Goal: Task Accomplishment & Management: Manage account settings

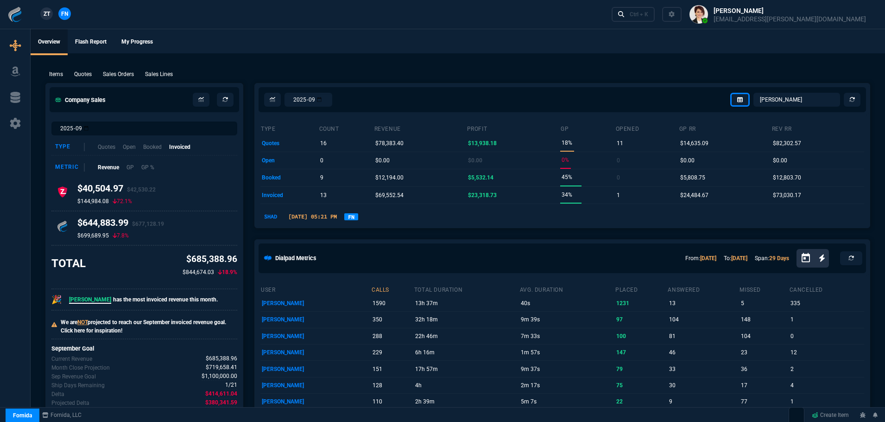
select select "4: SHAD"
select select
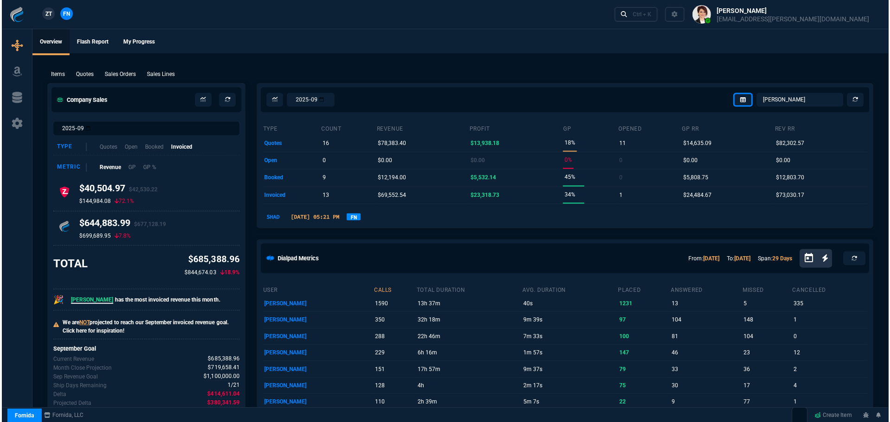
scroll to position [526, 0]
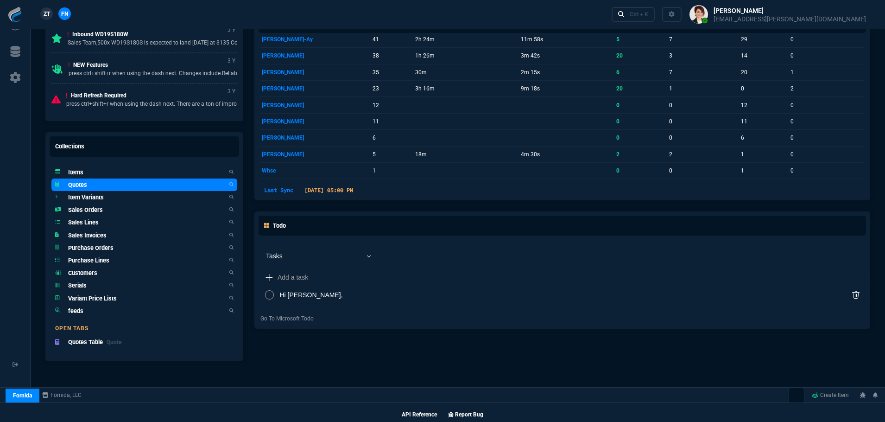
click at [73, 186] on h5 "Quotes" at bounding box center [77, 184] width 19 height 9
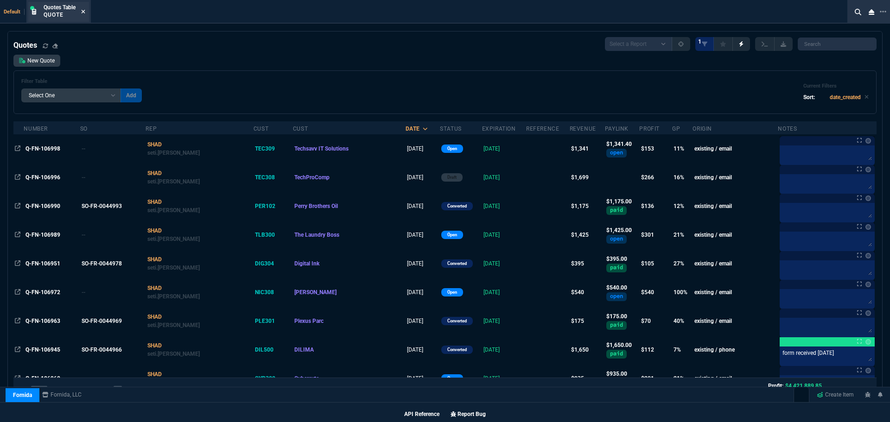
click at [83, 11] on icon at bounding box center [84, 12] width 4 height 4
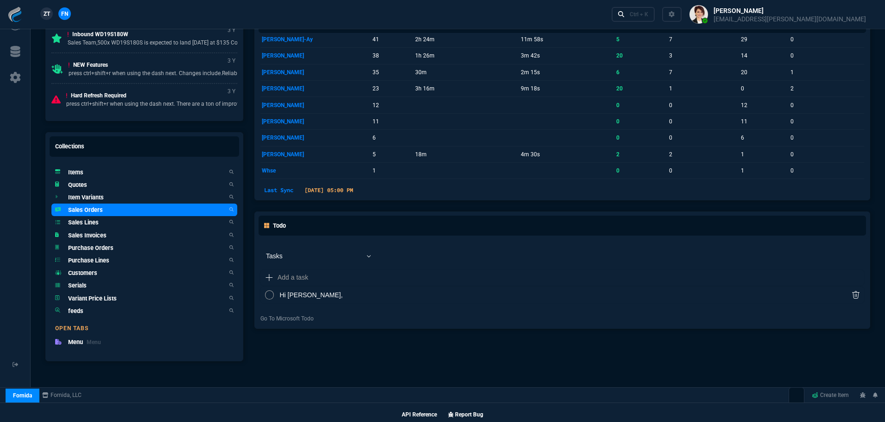
click at [72, 209] on h5 "Sales Orders" at bounding box center [85, 209] width 35 height 9
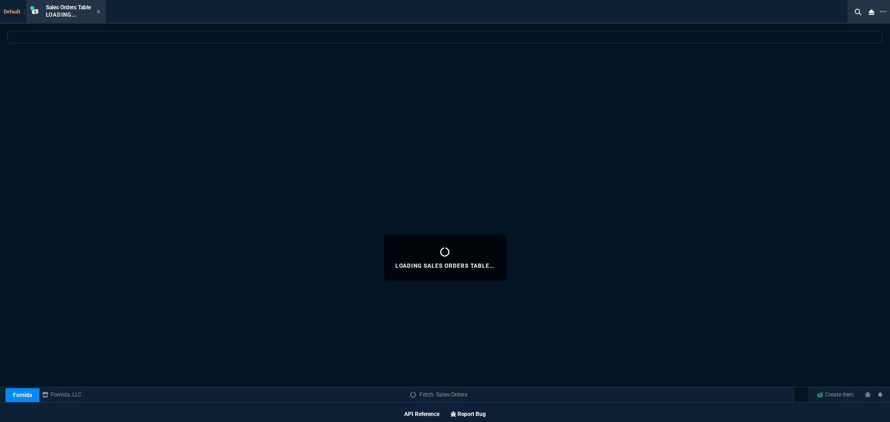
select select
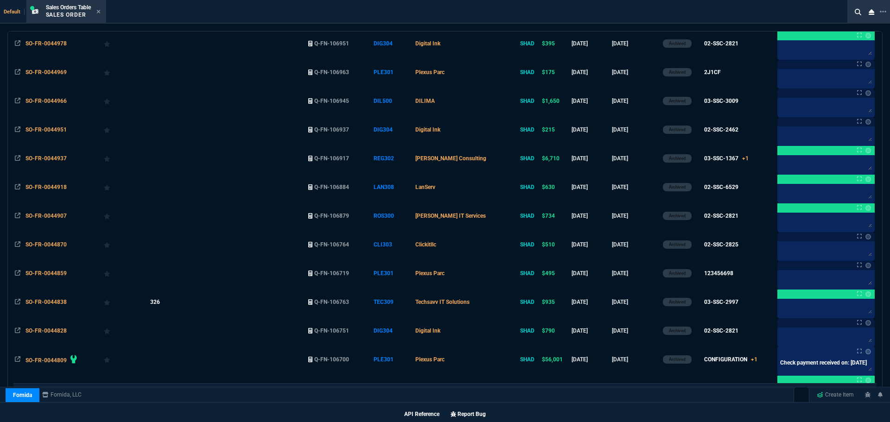
scroll to position [17, 0]
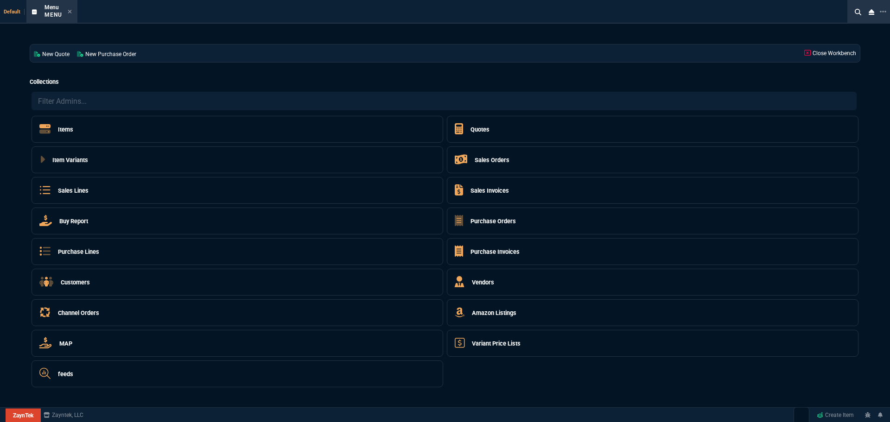
select select "4: SHAD"
click at [479, 162] on h5 "Sales Orders" at bounding box center [492, 160] width 35 height 9
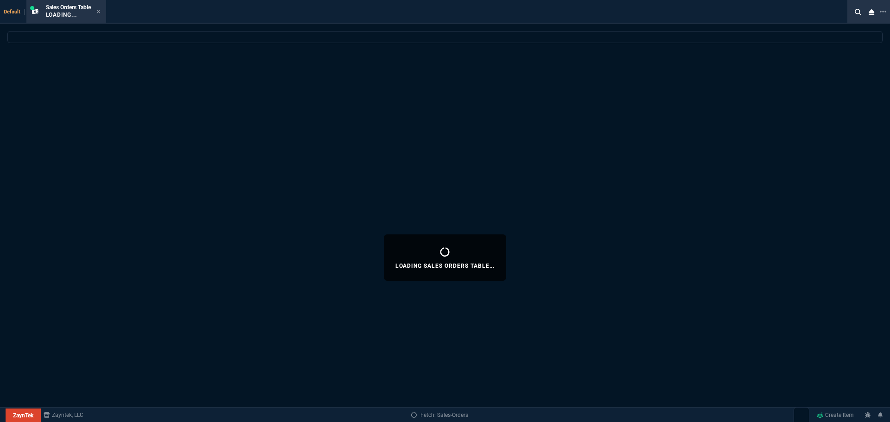
select select
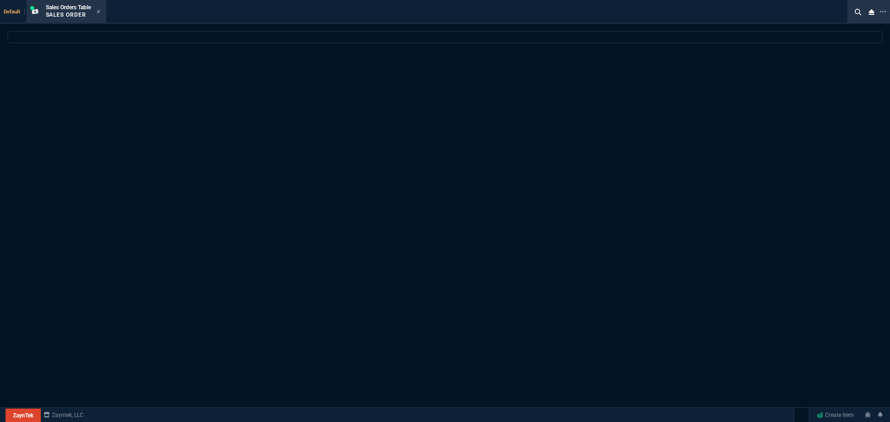
select select "4: SHAD"
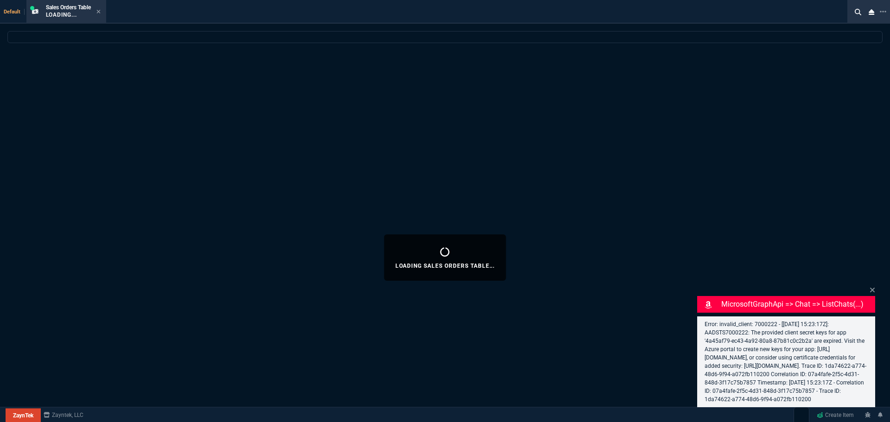
select select
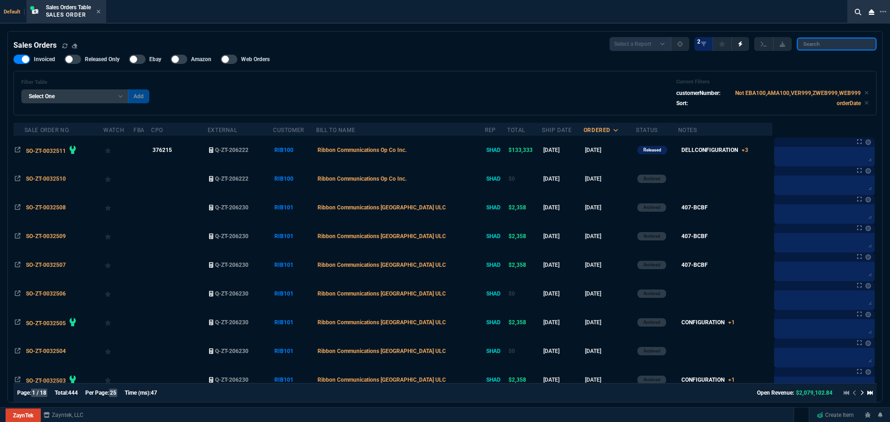
click at [812, 50] on input "search" at bounding box center [837, 44] width 80 height 13
paste input "SO-ZT-0032512"
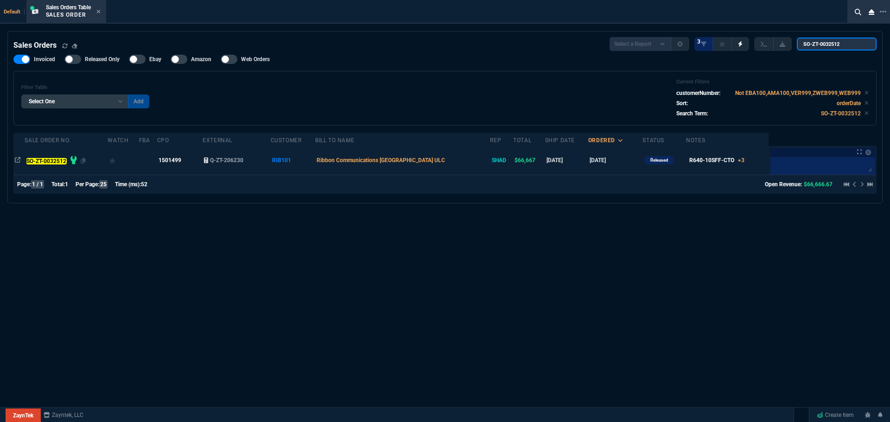
type input "SO-ZT-0032512"
click at [39, 160] on mark "SO-ZT-0032512" at bounding box center [46, 161] width 40 height 6
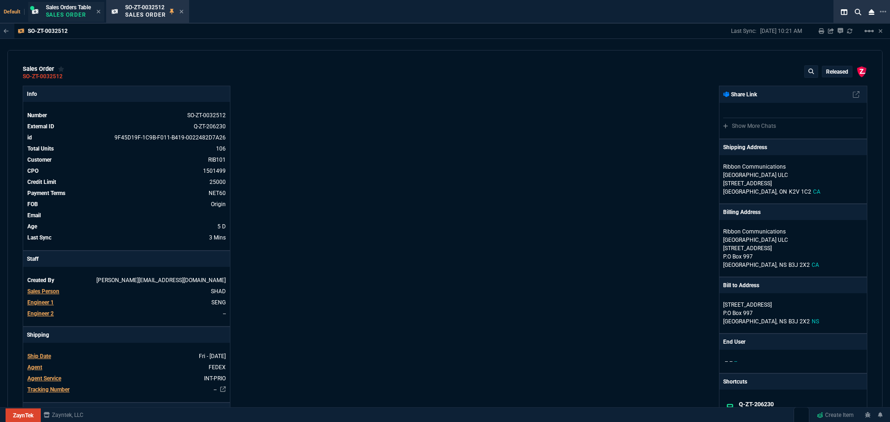
click at [56, 12] on p "Sales Order" at bounding box center [68, 14] width 45 height 7
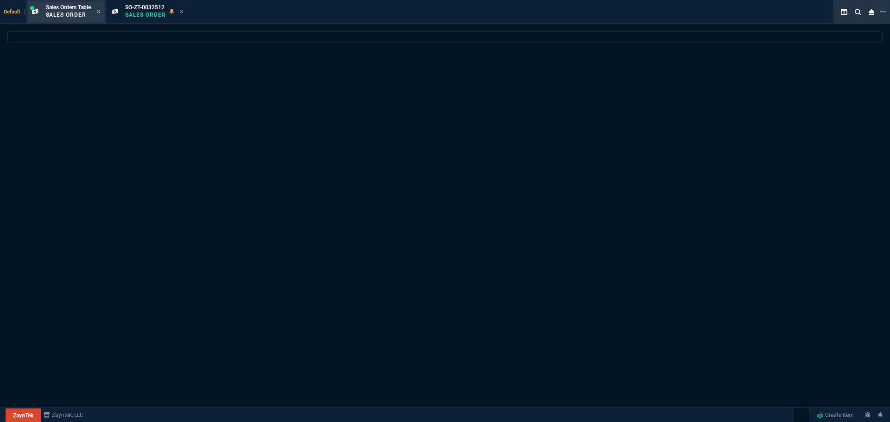
select select
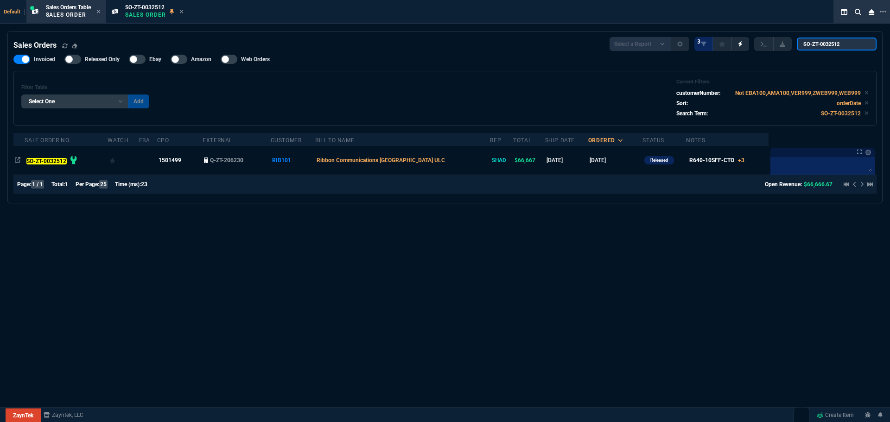
click at [862, 47] on input "SO-ZT-0032512" at bounding box center [837, 44] width 80 height 13
click at [860, 46] on input "SO-ZT-0032512" at bounding box center [837, 44] width 80 height 13
click at [859, 44] on input "search" at bounding box center [837, 44] width 80 height 13
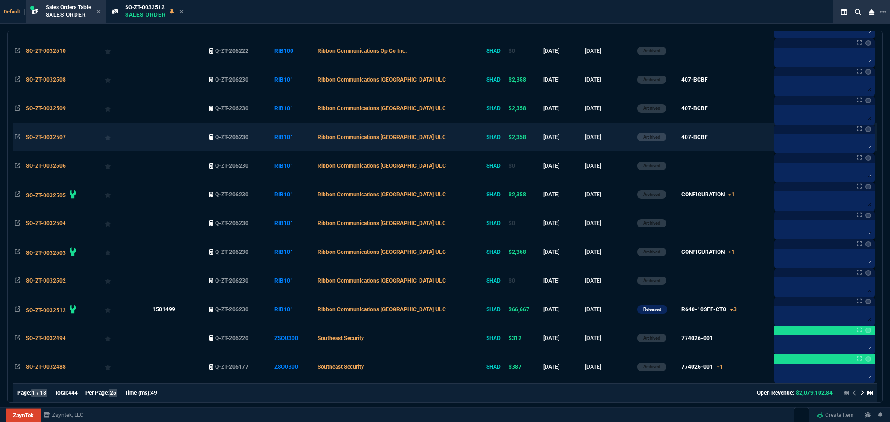
scroll to position [185, 0]
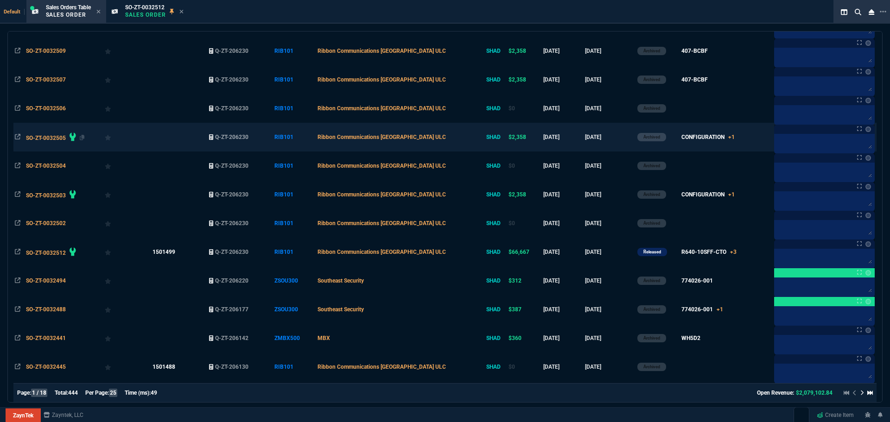
click at [35, 137] on span "SO-ZT-0032505" at bounding box center [46, 138] width 40 height 6
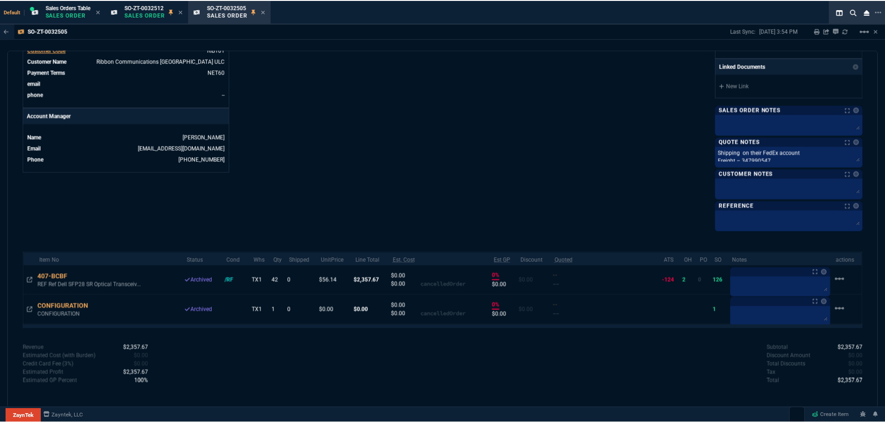
scroll to position [401, 0]
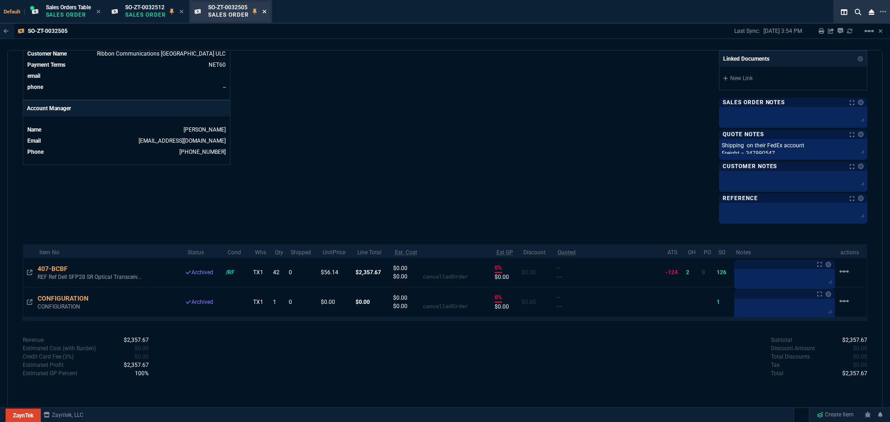
click at [264, 12] on icon at bounding box center [264, 12] width 4 height 6
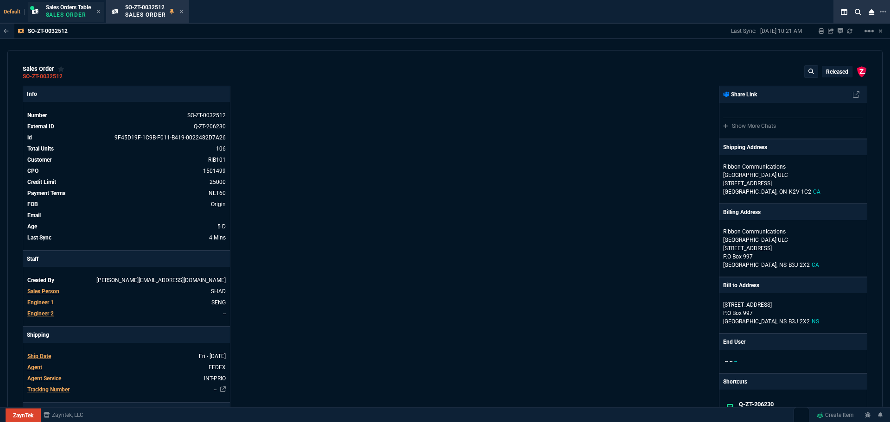
click at [76, 17] on p "Sales Order" at bounding box center [68, 14] width 45 height 7
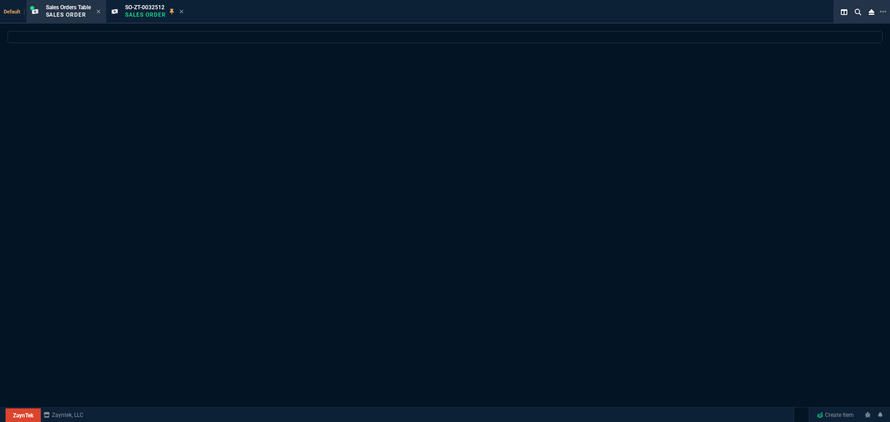
select select
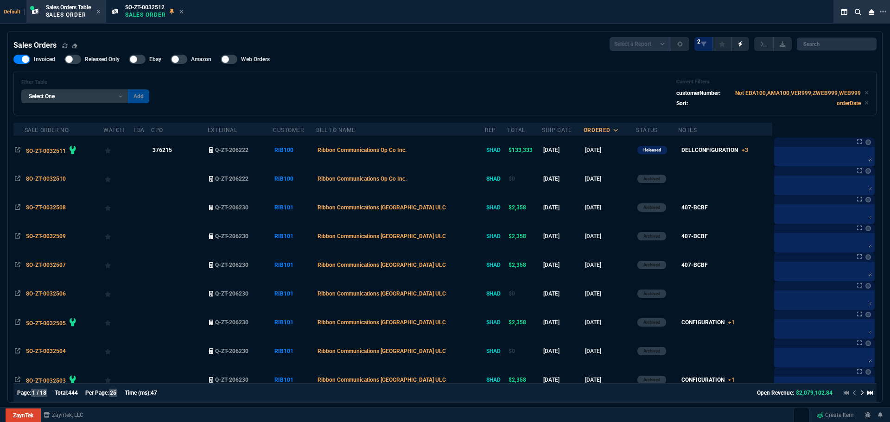
click at [184, 9] on icon at bounding box center [181, 12] width 4 height 6
click at [99, 9] on icon at bounding box center [98, 12] width 4 height 6
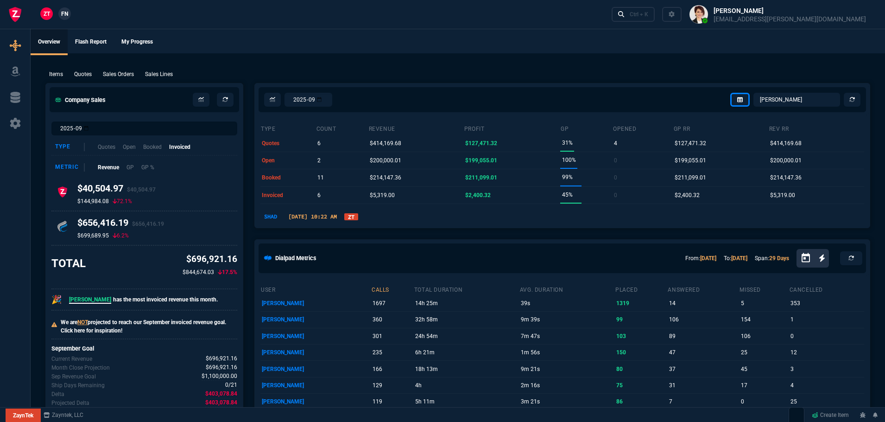
click at [358, 218] on link "ZT" at bounding box center [351, 216] width 14 height 7
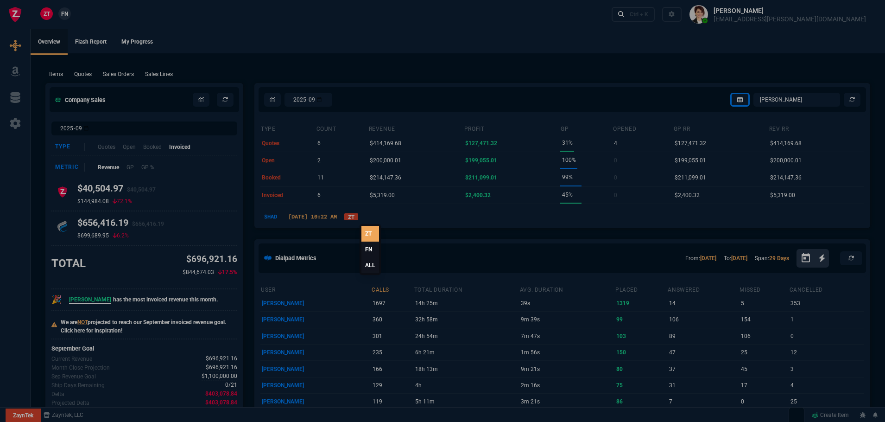
click at [371, 265] on link "ALL" at bounding box center [370, 265] width 18 height 16
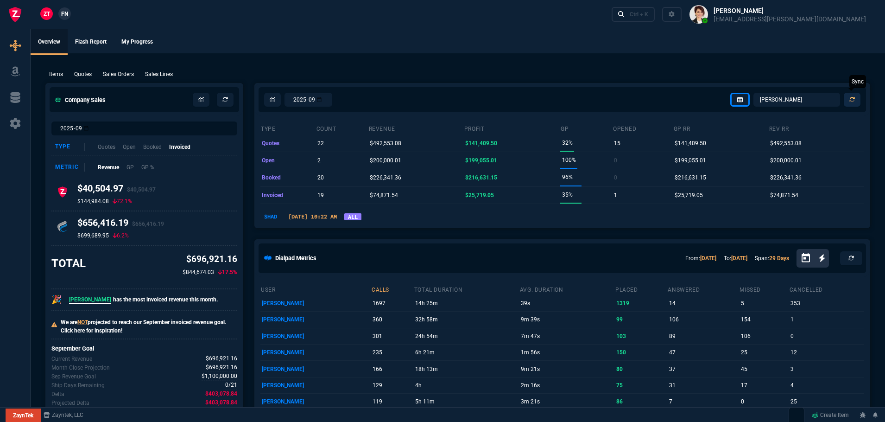
click at [854, 94] on link at bounding box center [852, 100] width 17 height 14
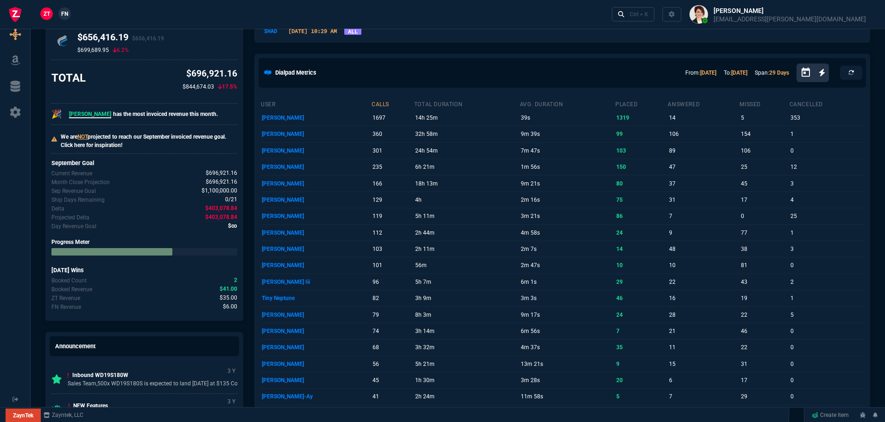
scroll to position [0, 0]
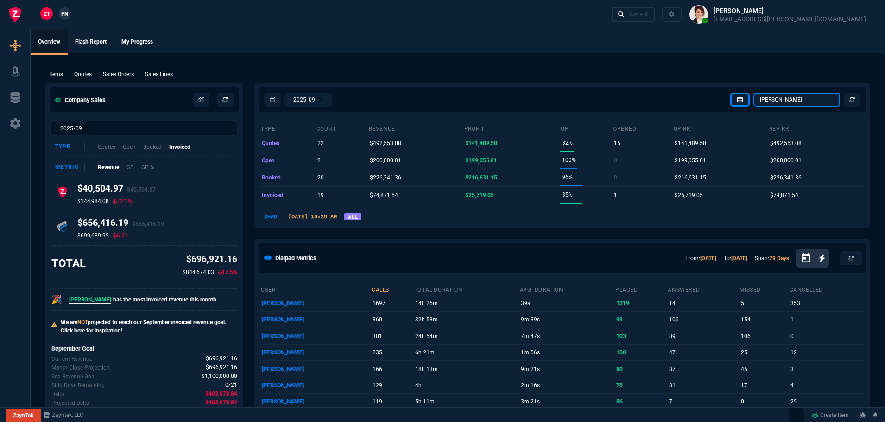
click at [803, 98] on select "Omar Brian Over Farzad Vahid Steven Huang Seti Shadab Alicia Bostic Wafek Moham…" at bounding box center [796, 100] width 87 height 14
click at [754, 93] on select "Omar Brian Over Farzad Vahid Steven Huang Seti Shadab Alicia Bostic Wafek Moham…" at bounding box center [796, 100] width 87 height 14
click at [774, 107] on div "2025-09 Omar Brian Over Farzad Vahid Steven Huang Seti Shadab Alicia Bostic Waf…" at bounding box center [562, 99] width 615 height 32
click at [785, 101] on select "Omar Brian Over Farzad Vahid Steven Huang Seti Shadab Alicia Bostic Wafek Moham…" at bounding box center [796, 100] width 87 height 14
click at [754, 93] on select "Omar Brian Over Farzad Vahid Steven Huang Seti Shadab Alicia Bostic Wafek Moham…" at bounding box center [796, 100] width 87 height 14
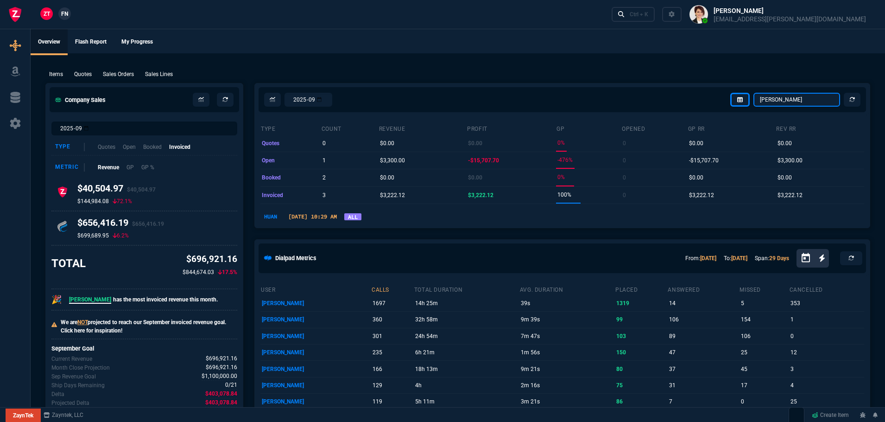
click at [787, 98] on select "Omar Brian Over Farzad Vahid Steven Huang Seti Shadab Alicia Bostic Wafek Moham…" at bounding box center [796, 100] width 87 height 14
click at [754, 93] on select "Omar Brian Over Farzad Vahid Steven Huang Seti Shadab Alicia Bostic Wafek Moham…" at bounding box center [796, 100] width 87 height 14
click at [795, 99] on select "Omar Brian Over Farzad Vahid Steven Huang Seti Shadab Alicia Bostic Wafek Moham…" at bounding box center [796, 100] width 87 height 14
click at [754, 93] on select "Omar Brian Over Farzad Vahid Steven Huang Seti Shadab Alicia Bostic Wafek Moham…" at bounding box center [796, 100] width 87 height 14
click at [794, 103] on select "Omar Brian Over Farzad Vahid Steven Huang Seti Shadab Alicia Bostic Wafek Moham…" at bounding box center [796, 100] width 87 height 14
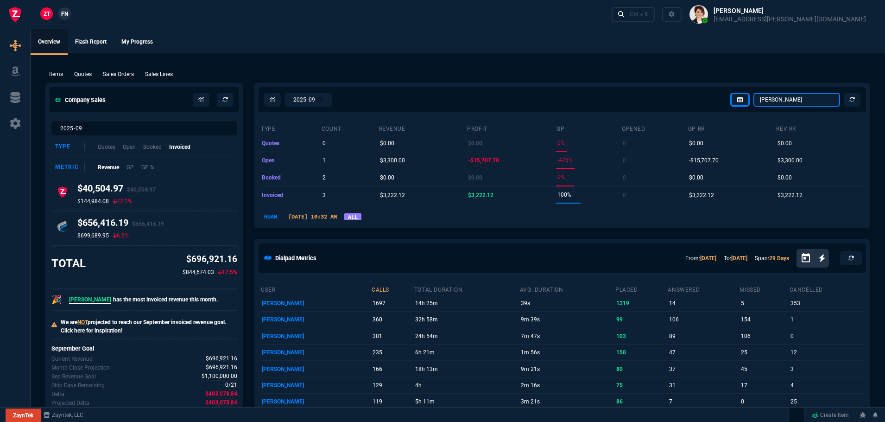
click at [754, 93] on select "Omar Brian Over Farzad Vahid Steven Huang Seti Shadab Alicia Bostic Wafek Moham…" at bounding box center [796, 100] width 87 height 14
click at [781, 100] on select "Omar Brian Over Farzad Vahid Steven Huang Seti Shadab Alicia Bostic Wafek Moham…" at bounding box center [796, 100] width 87 height 14
click at [754, 93] on select "Omar Brian Over Farzad Vahid Steven Huang Seti Shadab Alicia Bostic Wafek Moham…" at bounding box center [796, 100] width 87 height 14
click at [813, 100] on select "Omar Brian Over Farzad Vahid Steven Huang Seti Shadab Alicia Bostic Wafek Moham…" at bounding box center [796, 100] width 87 height 14
click at [754, 93] on select "Omar Brian Over Farzad Vahid Steven Huang Seti Shadab Alicia Bostic Wafek Moham…" at bounding box center [796, 100] width 87 height 14
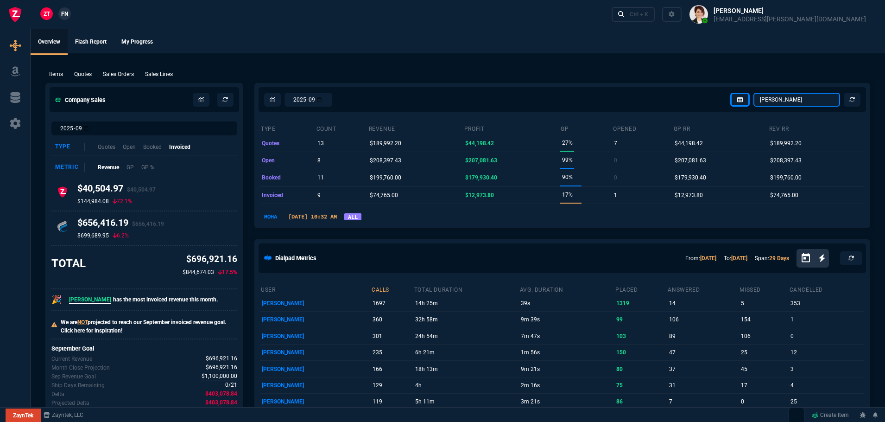
click at [792, 101] on select "Omar Brian Over Farzad Vahid Steven Huang Seti Shadab Alicia Bostic Wafek Moham…" at bounding box center [796, 100] width 87 height 14
click at [754, 93] on select "Omar Brian Over Farzad Vahid Steven Huang Seti Shadab Alicia Bostic Wafek Moham…" at bounding box center [796, 100] width 87 height 14
click at [804, 101] on select "Omar Brian Over Farzad Vahid Steven Huang Seti Shadab Alicia Bostic Wafek Moham…" at bounding box center [796, 100] width 87 height 14
click at [754, 93] on select "Omar Brian Over Farzad Vahid Steven Huang Seti Shadab Alicia Bostic Wafek Moham…" at bounding box center [796, 100] width 87 height 14
click at [785, 95] on select "Omar Brian Over Farzad Vahid Steven Huang Seti Shadab Alicia Bostic Wafek Moham…" at bounding box center [796, 100] width 87 height 14
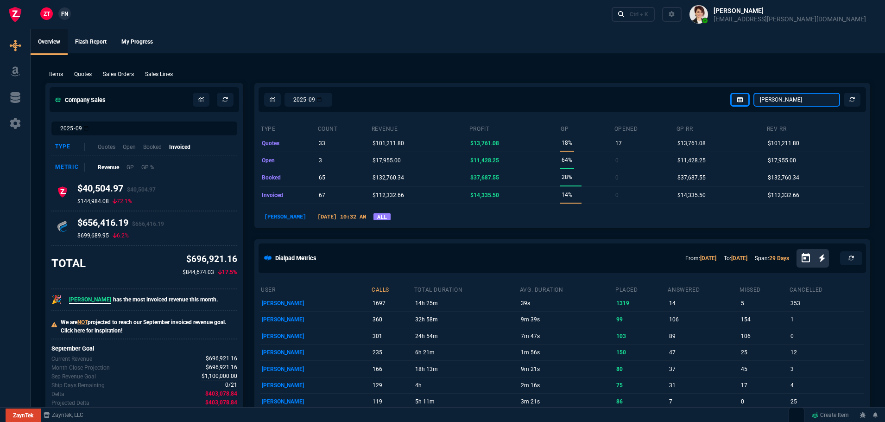
click at [754, 93] on select "Omar Brian Over Farzad Vahid Steven Huang Seti Shadab Alicia Bostic Wafek Moham…" at bounding box center [796, 100] width 87 height 14
click at [778, 101] on select "Omar Brian Over Farzad Vahid Steven Huang Seti Shadab Alicia Bostic Wafek Moham…" at bounding box center [796, 100] width 87 height 14
select select "12: ROSS"
click at [754, 93] on select "Omar Brian Over Farzad Vahid Steven Huang Seti Shadab Alicia Bostic Wafek Moham…" at bounding box center [796, 100] width 87 height 14
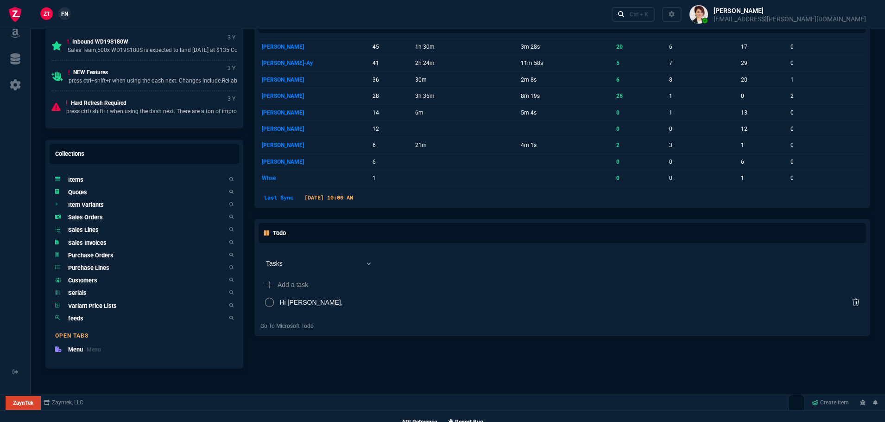
scroll to position [529, 0]
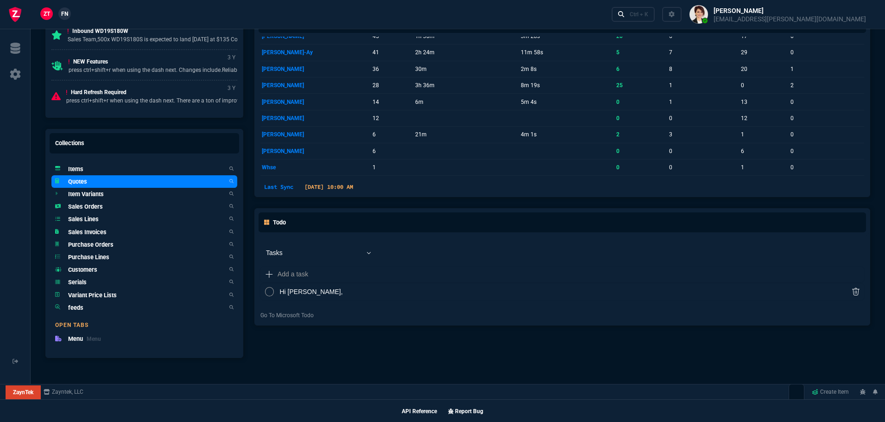
click at [87, 181] on h5 "Quotes" at bounding box center [77, 181] width 19 height 9
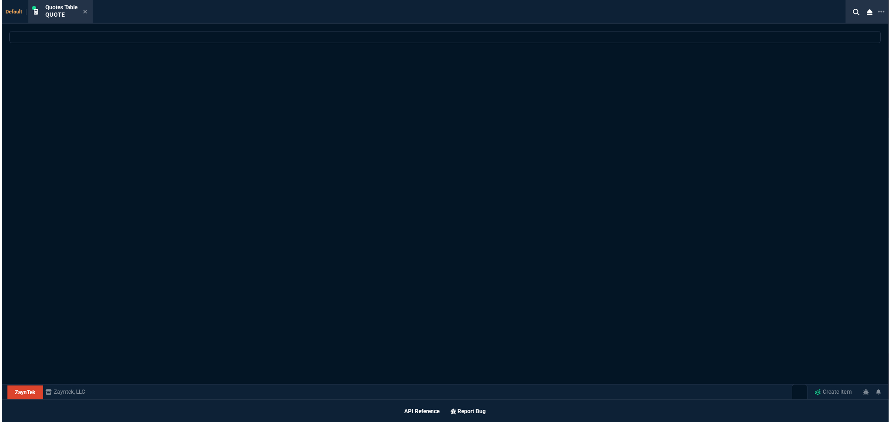
scroll to position [529, 0]
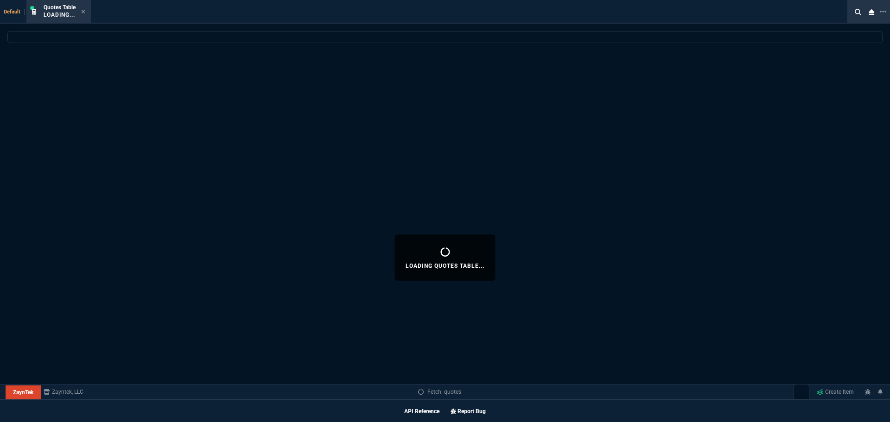
select select
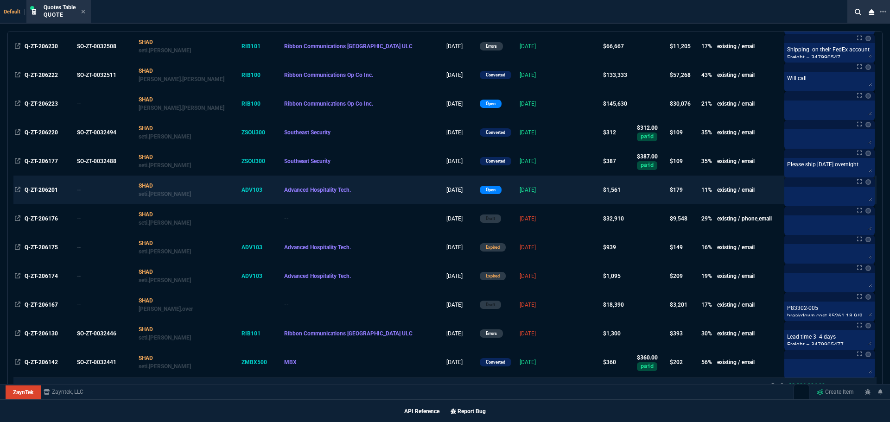
scroll to position [139, 0]
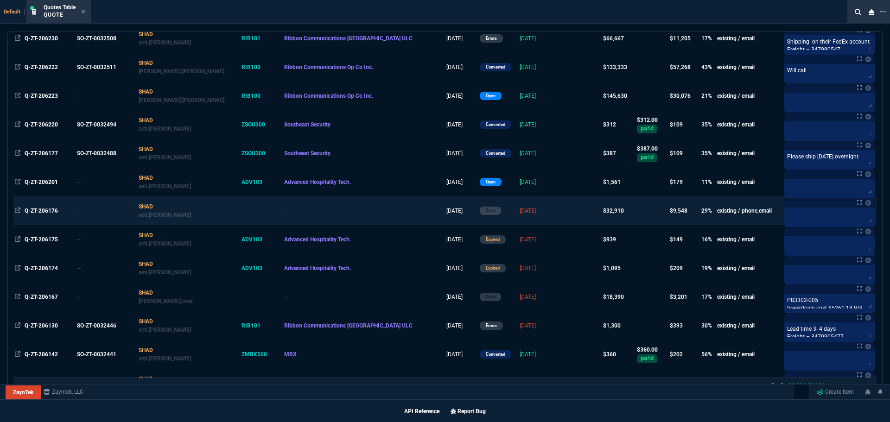
click at [34, 204] on td "Q-ZT-206176" at bounding box center [49, 210] width 52 height 29
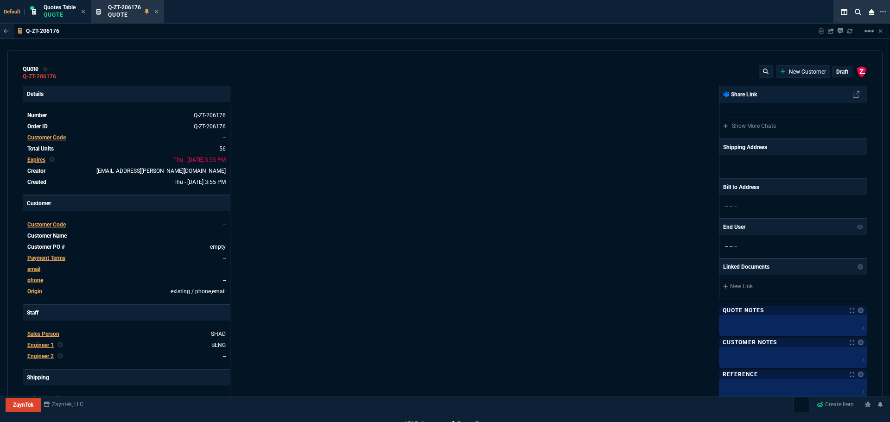
type input "4"
type input "95"
type input "-1"
type input "-5"
type input "26"
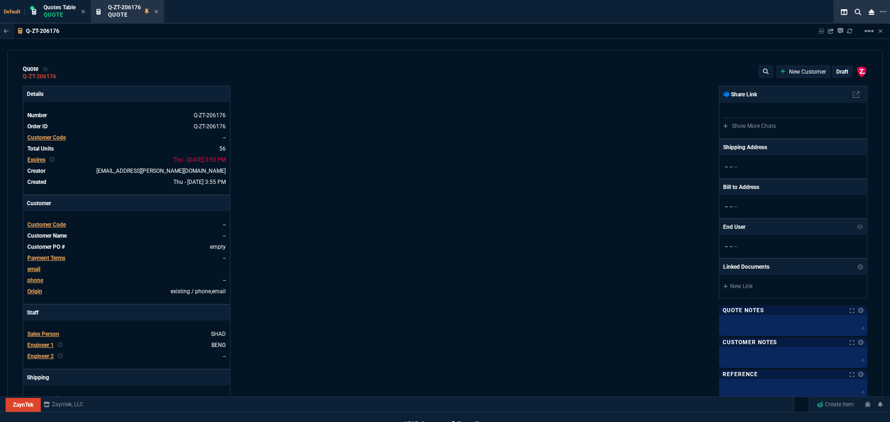
type input "25"
type input "53"
type input "505"
type input "2"
type input "5"
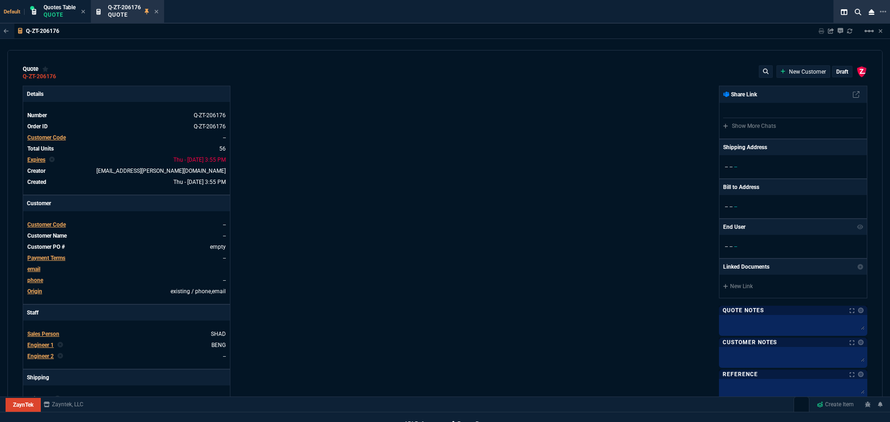
type input "17"
type input "60"
type input "-2"
type input "-1"
type input "29"
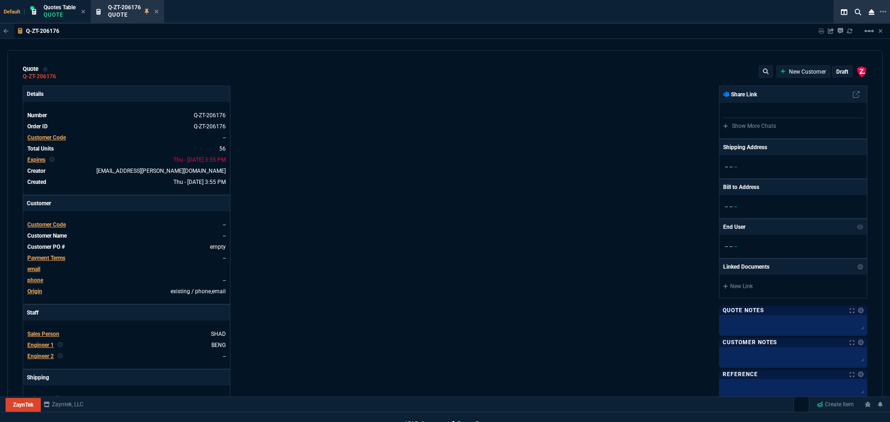
type input "25"
type input "35"
type input "600"
type input "6"
type input "10"
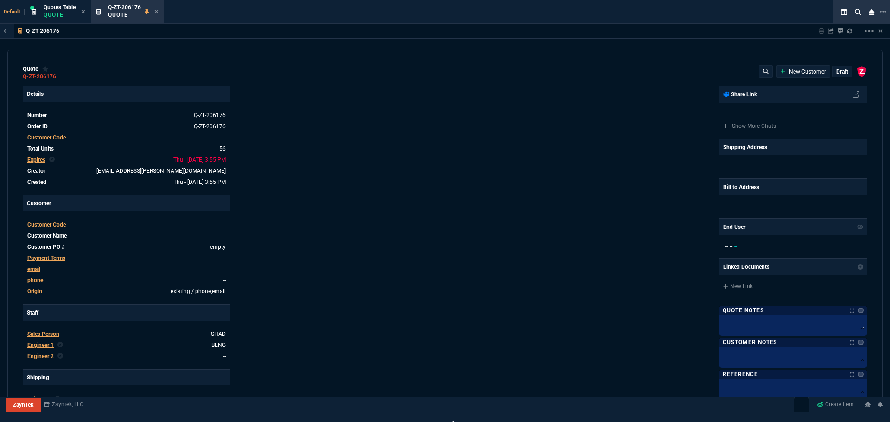
type input "0"
type input "73"
type input "80"
type input "0"
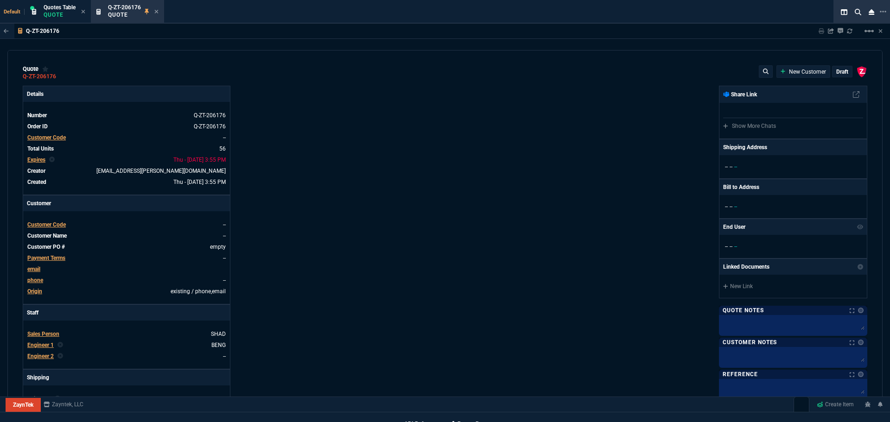
type input "0"
type input "29"
type input "200"
type input "70"
type input "150"
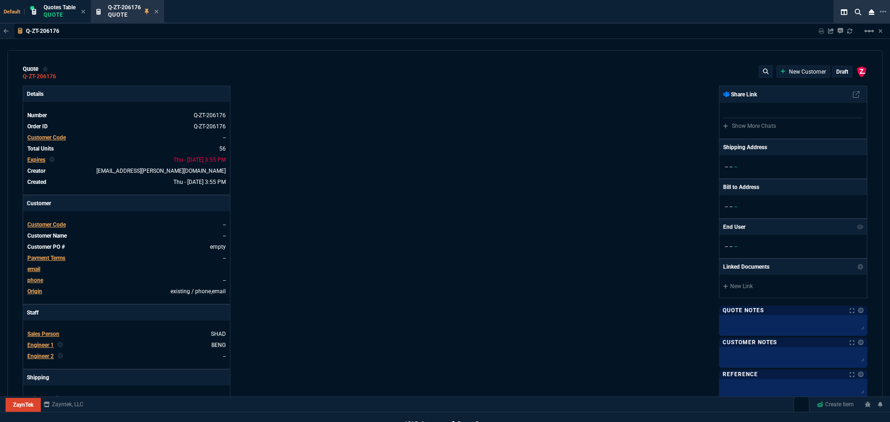
type input "0"
type input "8"
type input "5"
type input "43"
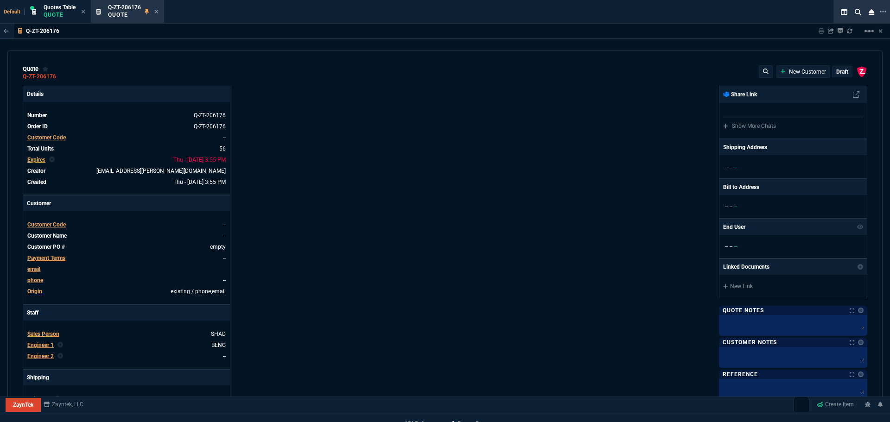
type input "75"
type input "80"
type input "4"
type input "60"
type input "45"
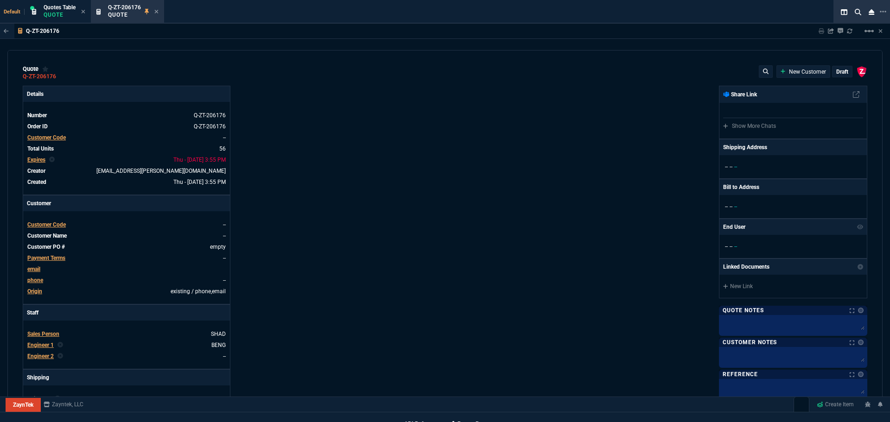
type input "43"
type input "75"
type input "0"
type input "12"
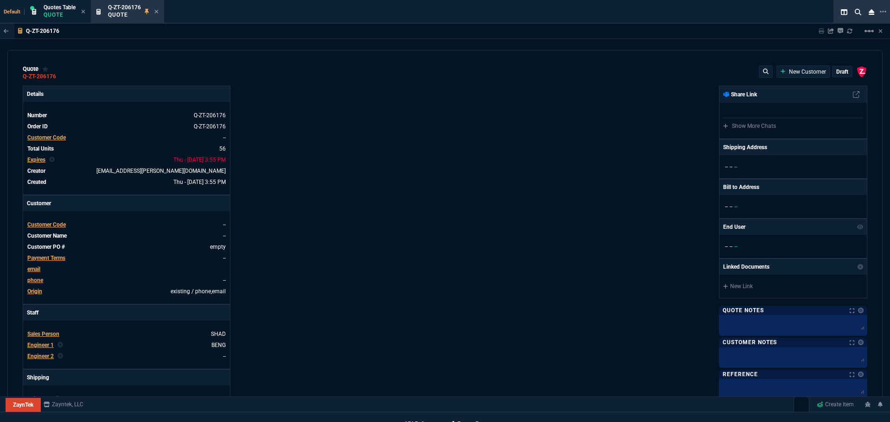
type input "779"
type input "59"
type input "53"
type input "29"
type input "53"
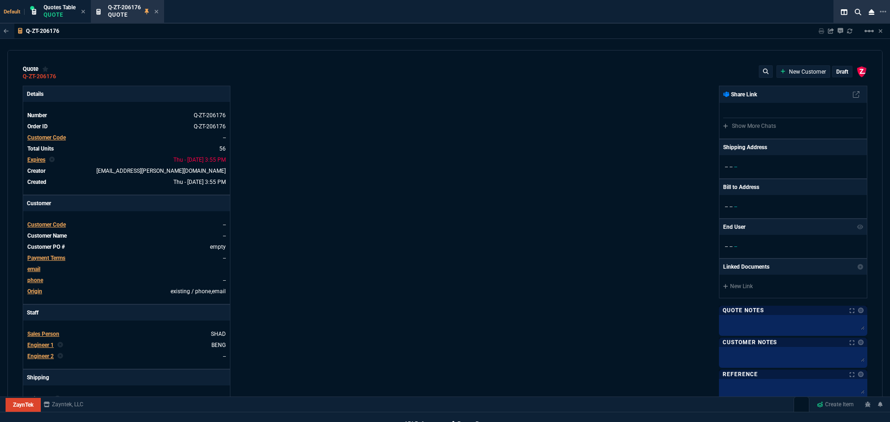
type input "78"
type input "47"
type input "81"
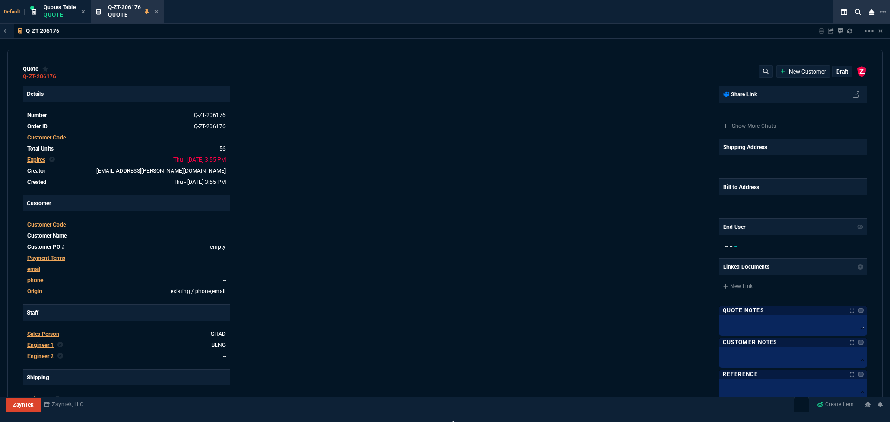
type input "79"
type input "46"
type input "47"
type input "73"
type input "56"
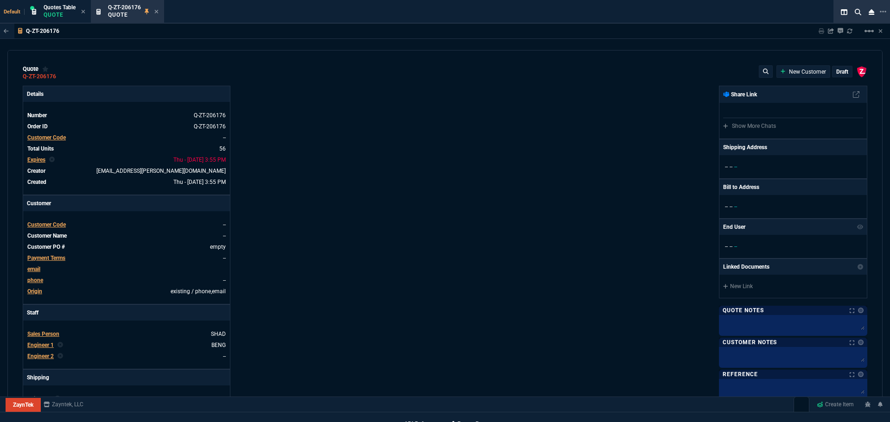
type input "46"
type input "43"
type input "81"
type input "55"
type input "54"
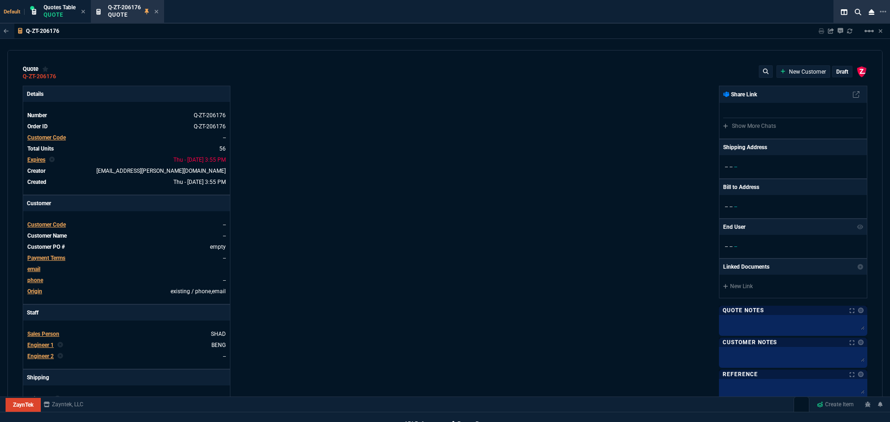
type input "56"
type input "10"
type input "4960"
type input "81"
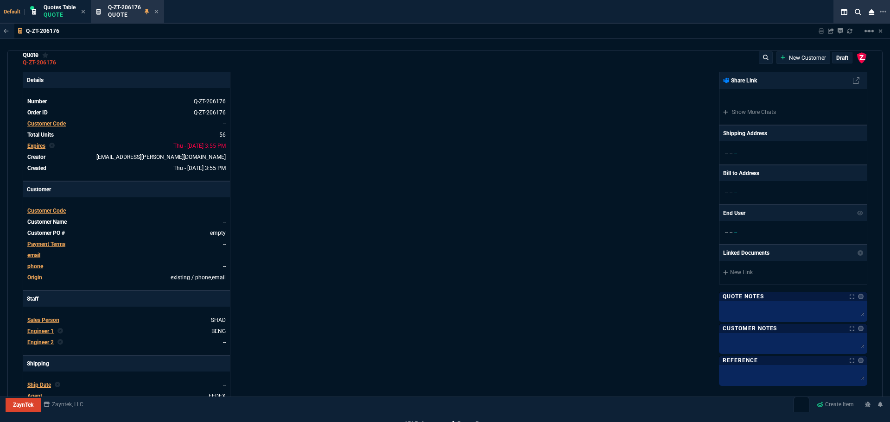
scroll to position [0, 0]
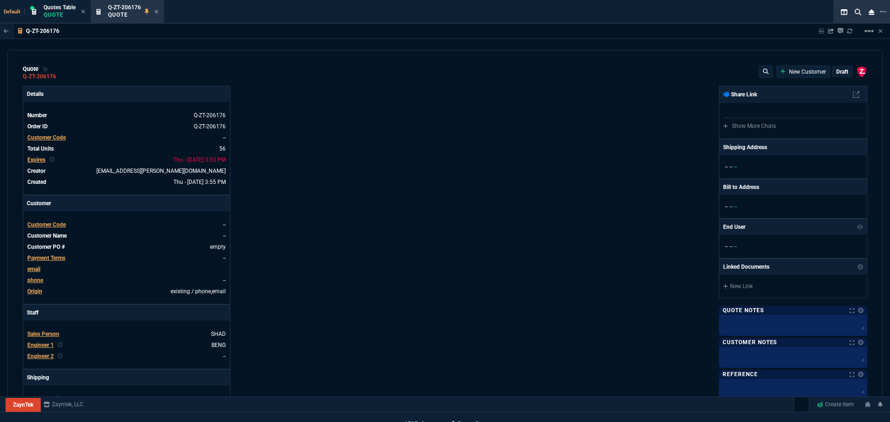
click at [51, 224] on span "Customer Code" at bounding box center [46, 225] width 38 height 6
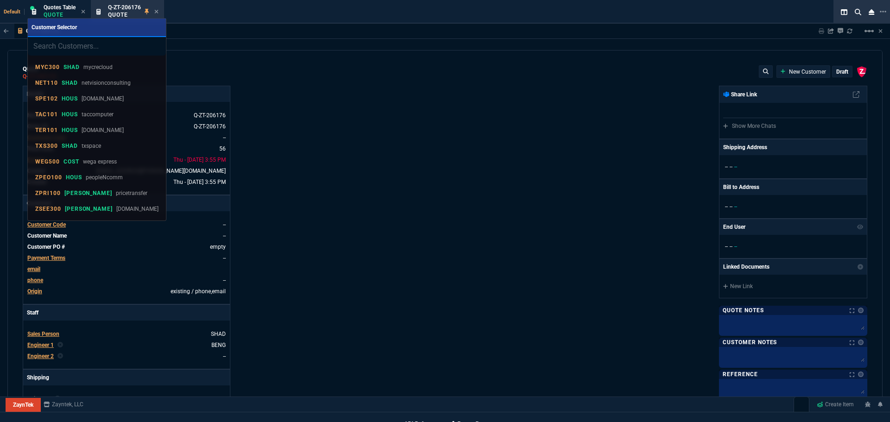
click at [496, 238] on div at bounding box center [445, 211] width 890 height 422
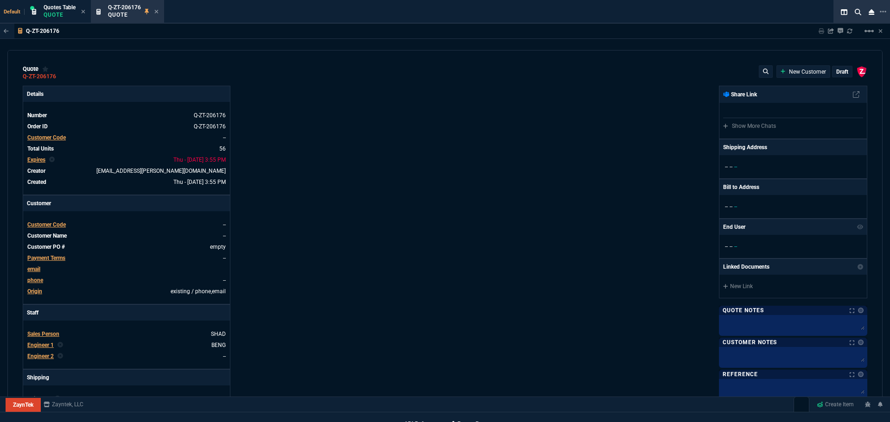
click at [494, 238] on div "ZaynTek, LLC 2609 Technology Dr Suite 200 Plano, TX 75074 Share Link Show More …" at bounding box center [656, 325] width 422 height 478
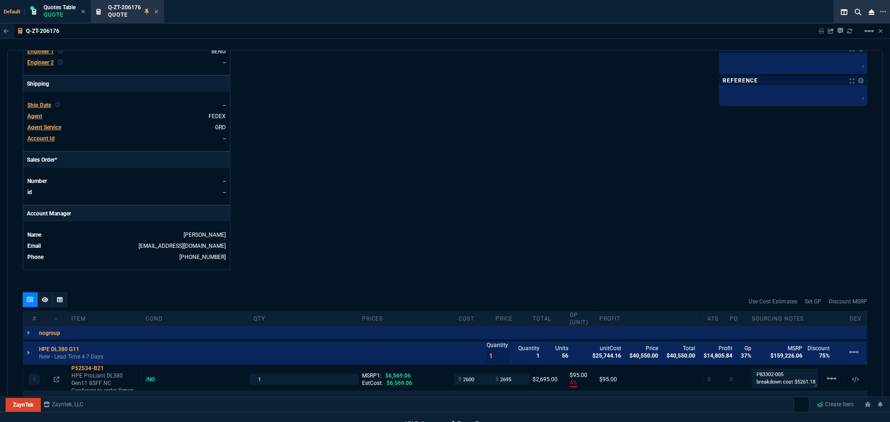
scroll to position [463, 0]
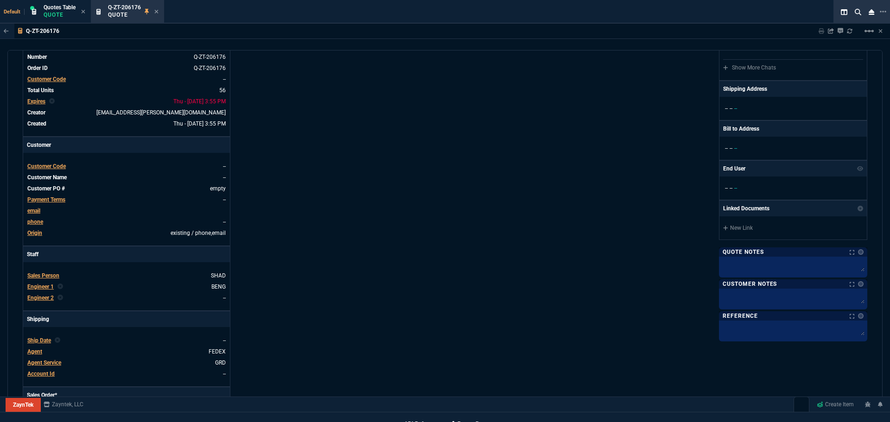
scroll to position [0, 0]
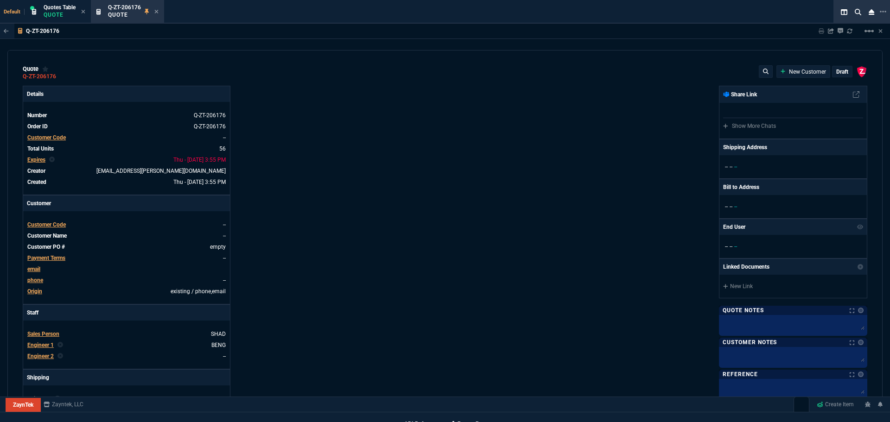
click at [49, 225] on span "Customer Code" at bounding box center [46, 225] width 38 height 6
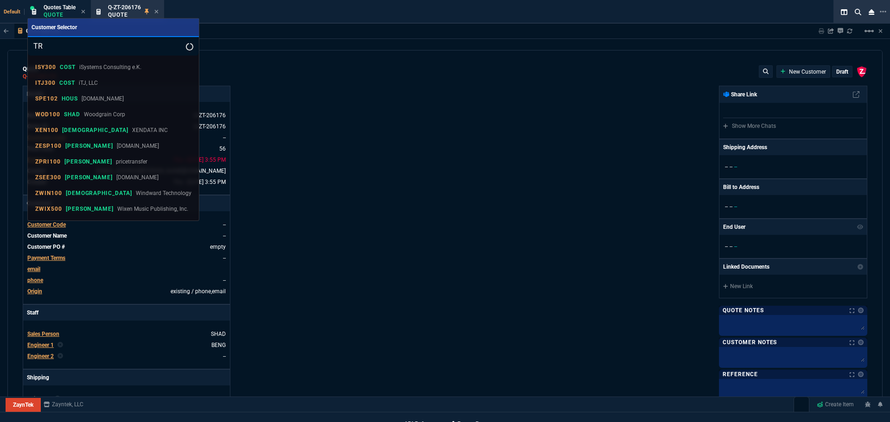
type input "TR"
click at [315, 165] on div at bounding box center [445, 211] width 890 height 422
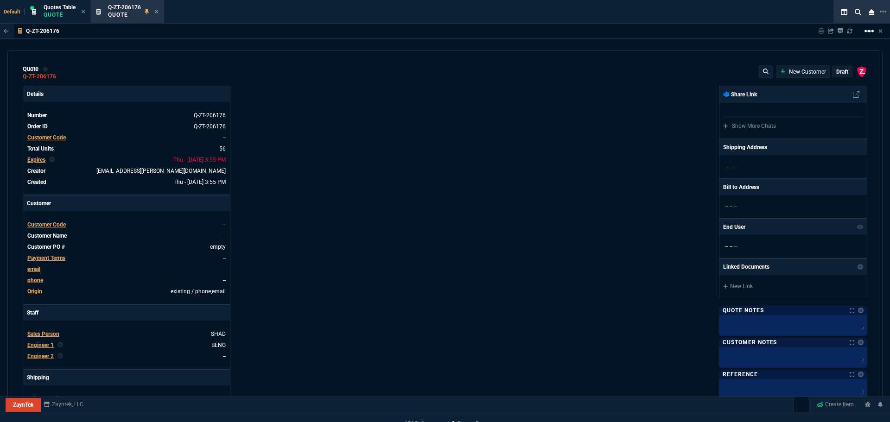
click at [868, 32] on mat-icon "linear_scale" at bounding box center [868, 30] width 11 height 11
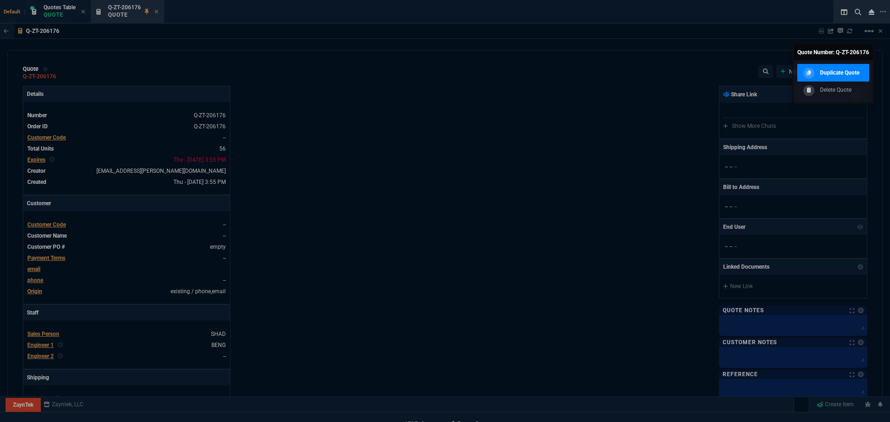
click at [855, 71] on p "Duplicate Quote" at bounding box center [839, 73] width 39 height 8
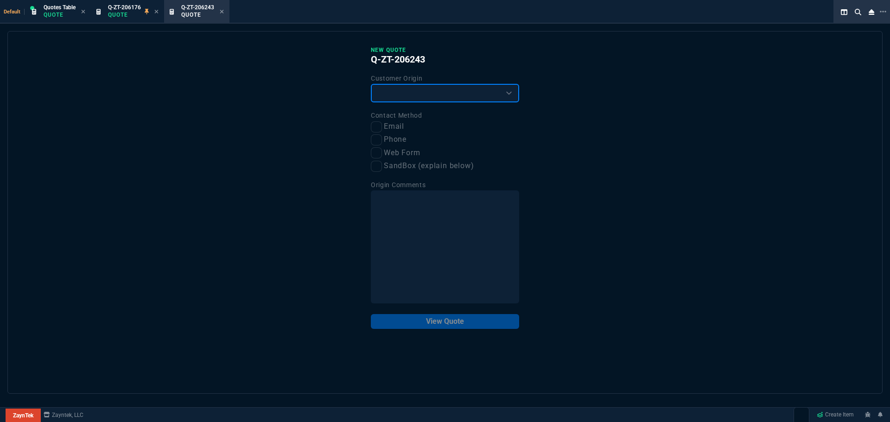
click at [446, 94] on select "Existing Customer Amazon Lead (first order) Website Lead (first order) Called (…" at bounding box center [445, 93] width 148 height 19
select select "existing"
click at [371, 84] on select "Existing Customer Amazon Lead (first order) Website Lead (first order) Called (…" at bounding box center [445, 93] width 148 height 19
click at [379, 127] on input "Email" at bounding box center [376, 126] width 11 height 11
checkbox input "true"
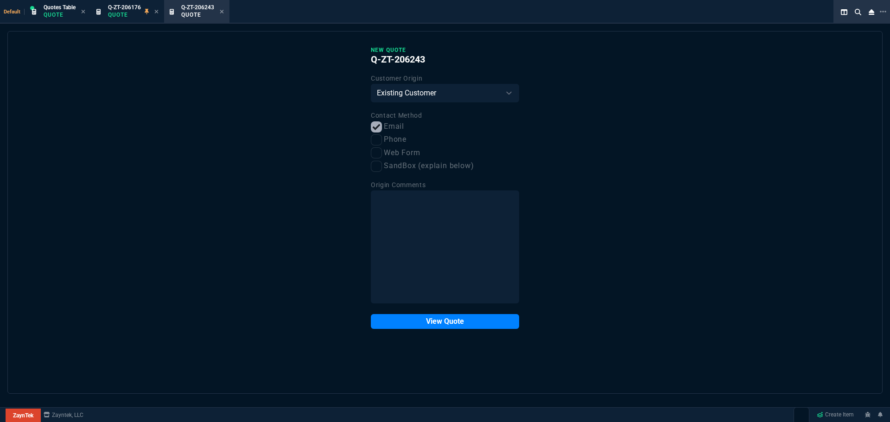
click at [382, 142] on label "Phone" at bounding box center [445, 140] width 148 height 12
click at [382, 142] on input "Phone" at bounding box center [376, 139] width 11 height 11
checkbox input "true"
click at [464, 324] on button "View Quote" at bounding box center [445, 321] width 148 height 15
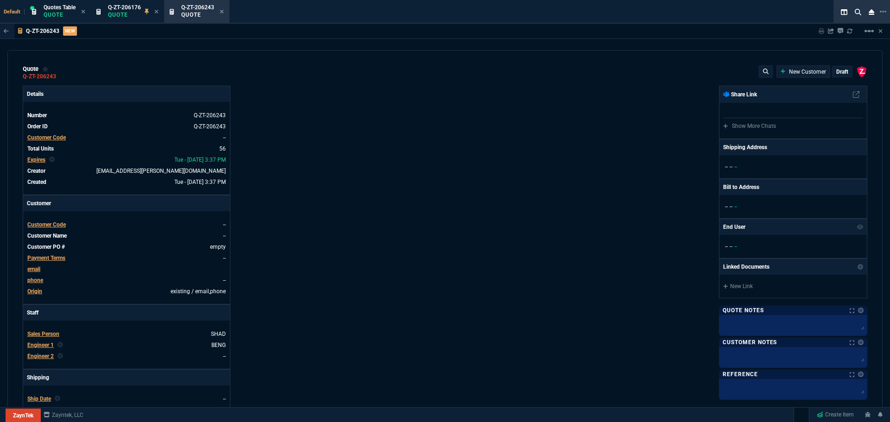
type input "4"
type input "95"
type input "-1"
type input "-5"
type input "26"
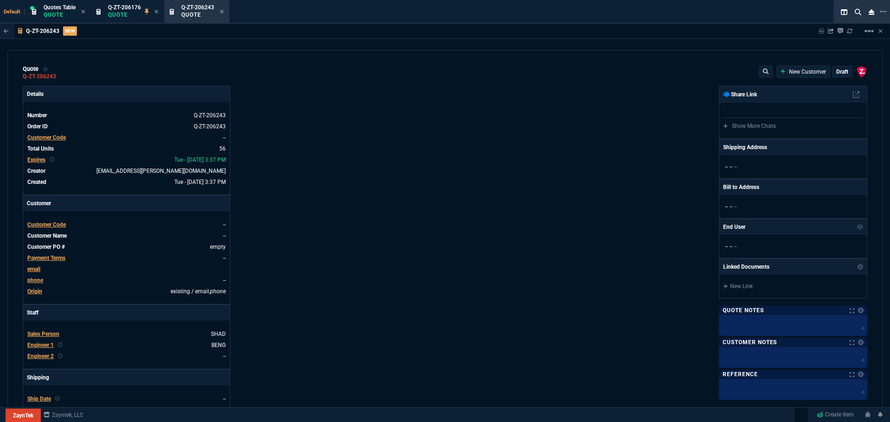
type input "25"
type input "53"
type input "505"
type input "2"
type input "5"
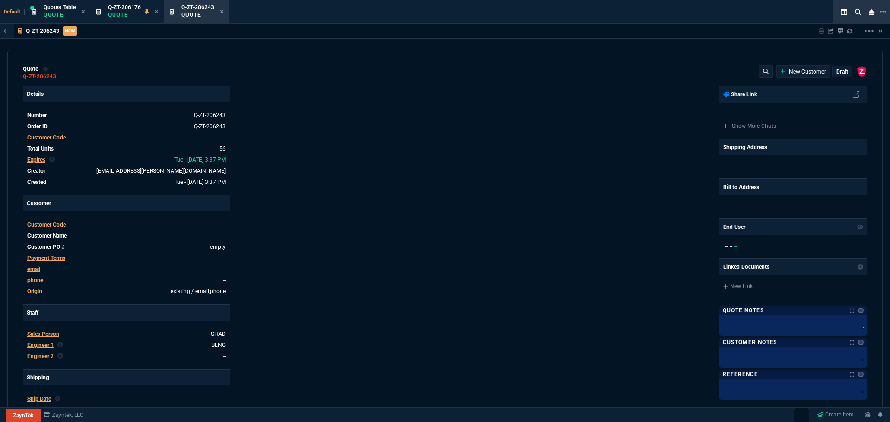
type input "17"
type input "60"
type input "-2"
type input "-1"
type input "29"
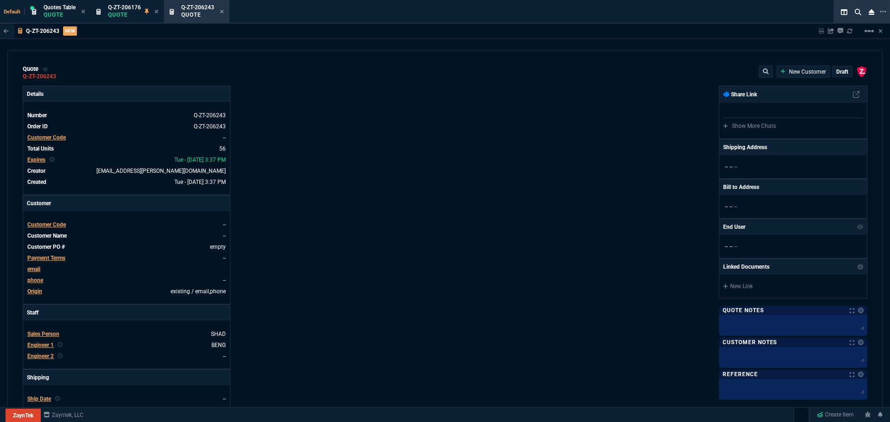
type input "25"
type input "35"
type input "600"
type input "6"
type input "10"
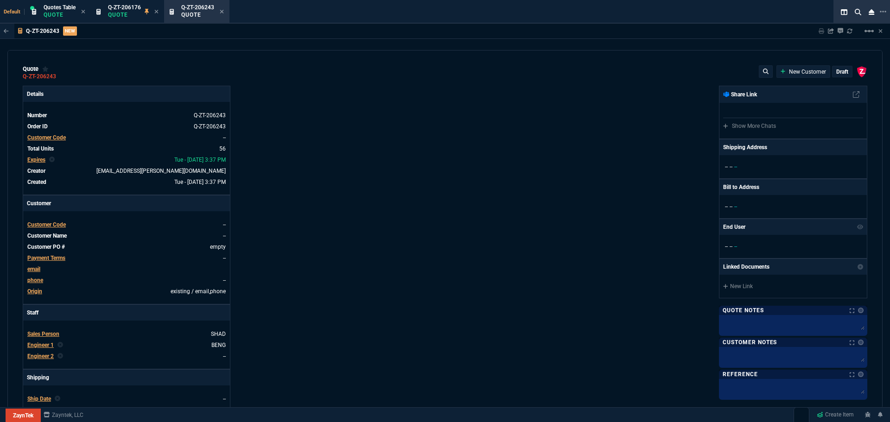
type input "0"
type input "73"
type input "80"
type input "0"
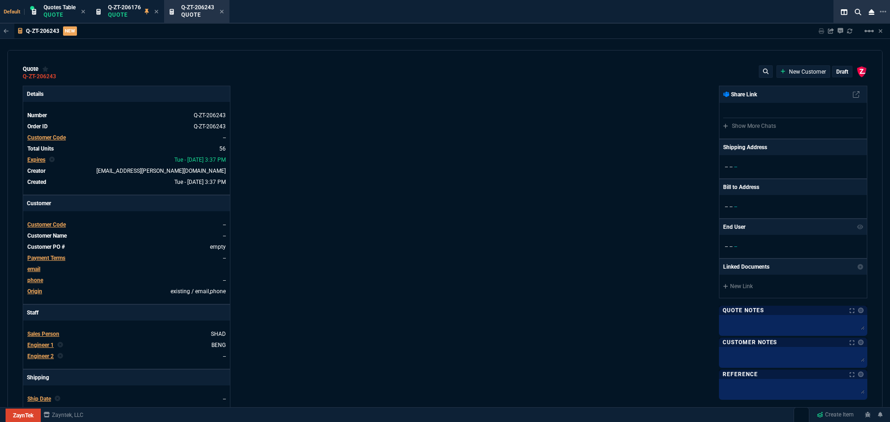
type input "0"
type input "29"
type input "200"
type input "70"
type input "150"
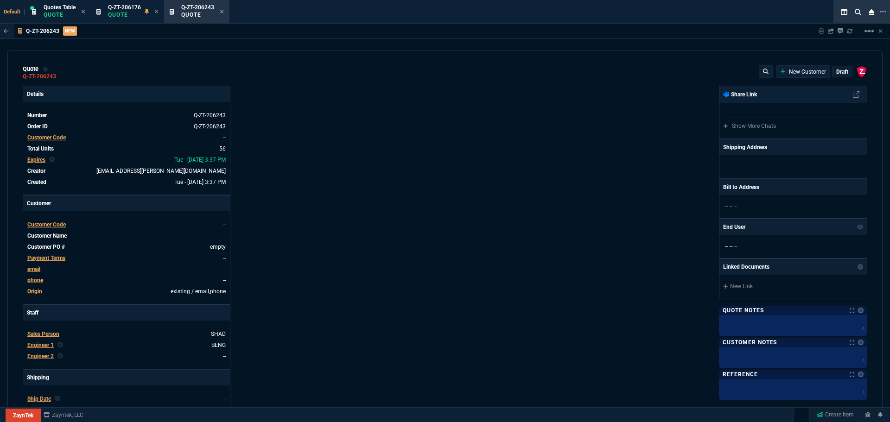
type input "0"
type input "8"
type input "5"
type input "43"
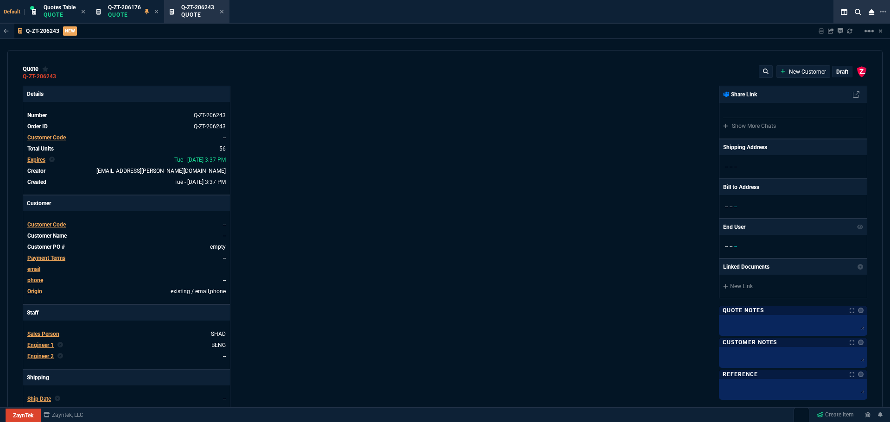
type input "75"
type input "80"
type input "4"
type input "60"
type input "45"
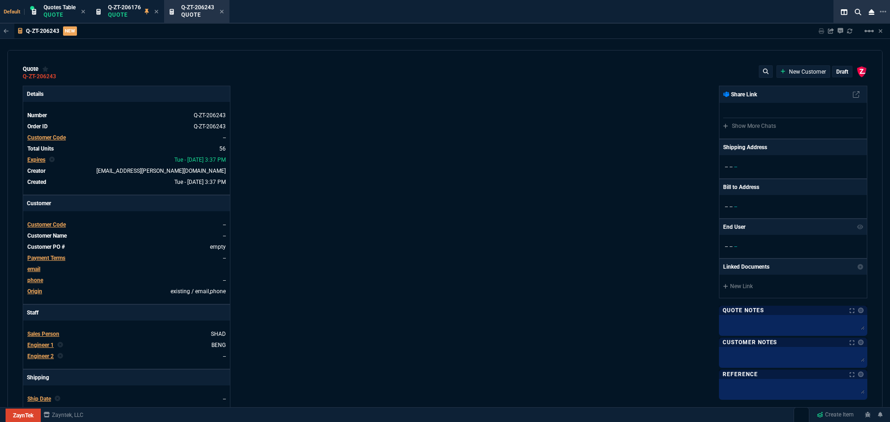
type input "43"
type input "75"
type input "0"
type input "12"
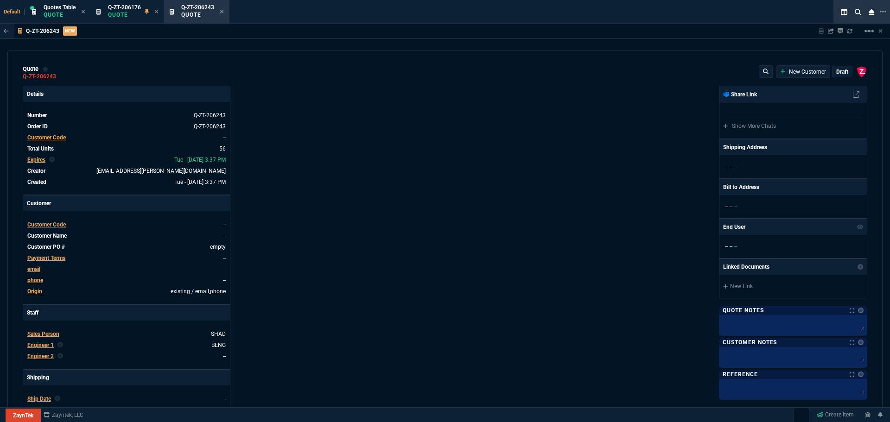
type input "779"
type input "59"
type input "53"
type input "29"
type input "81"
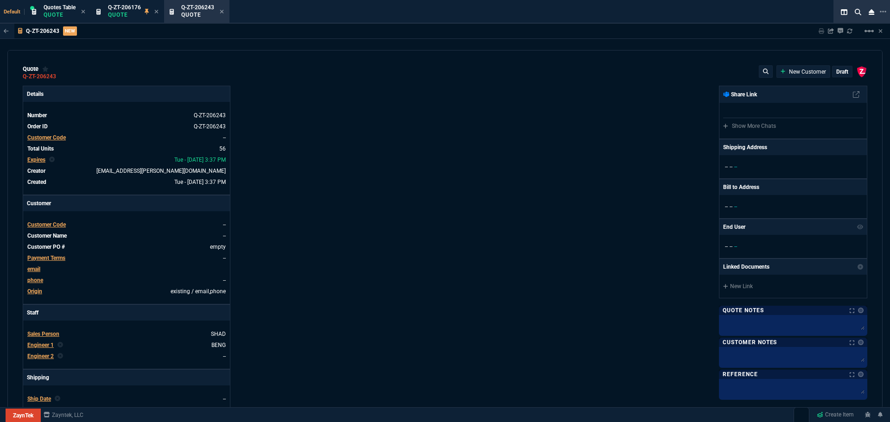
type input "53"
type input "78"
type input "47"
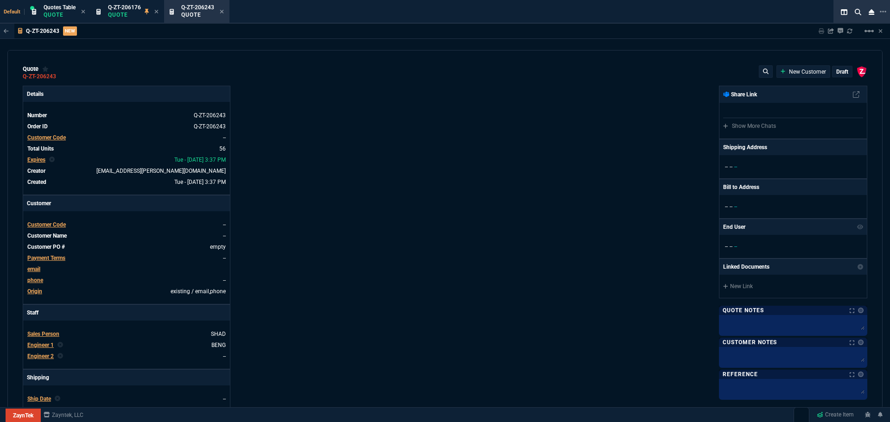
type input "81"
type input "79"
type input "46"
type input "47"
type input "73"
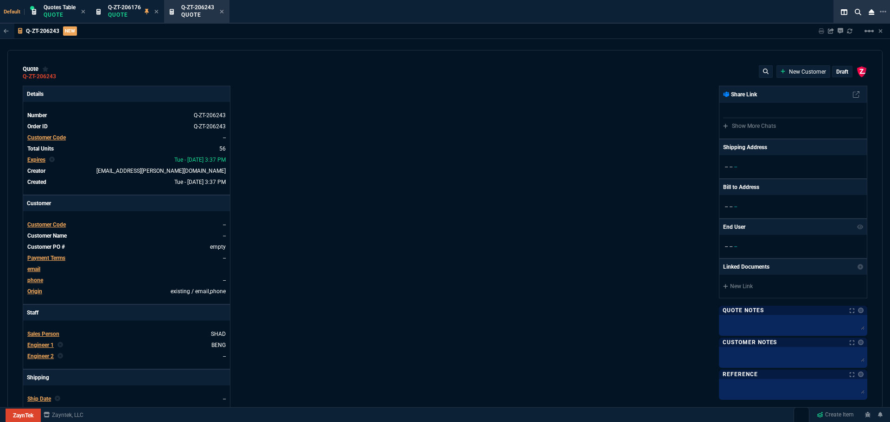
type input "56"
type input "46"
type input "43"
type input "81"
type input "55"
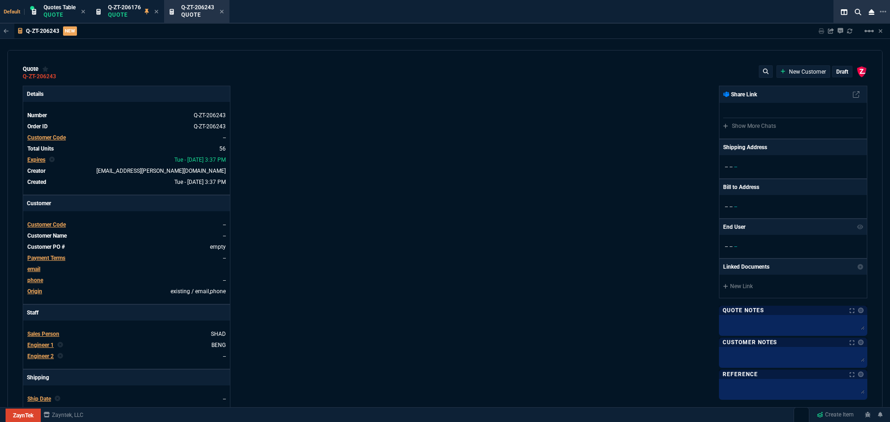
type input "54"
type input "56"
type input "10"
click at [45, 224] on span "Customer Code" at bounding box center [46, 225] width 38 height 6
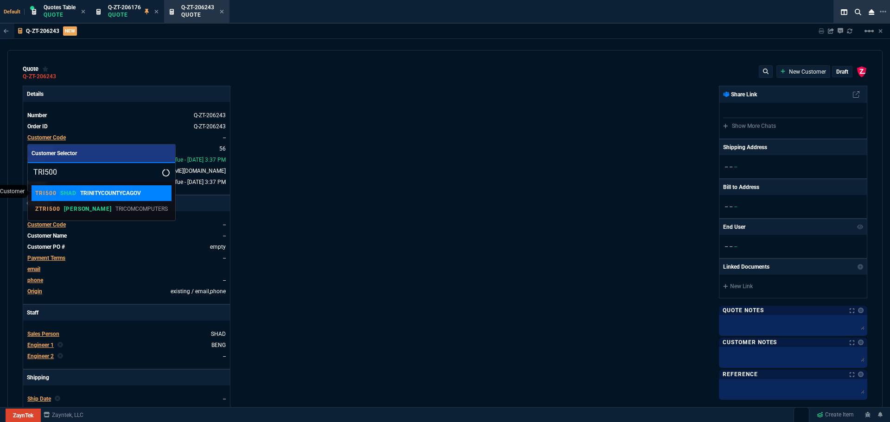
type input "TRI500"
click at [82, 194] on p "TRINITYCOUNTYCAGOV" at bounding box center [110, 193] width 61 height 8
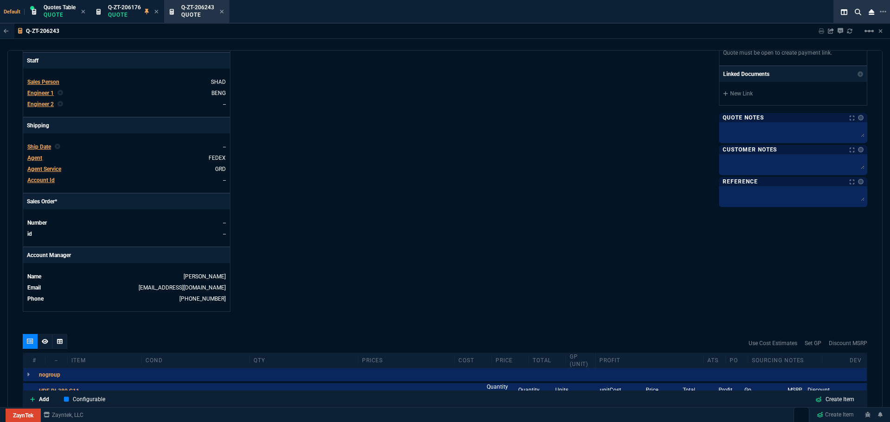
scroll to position [232, 0]
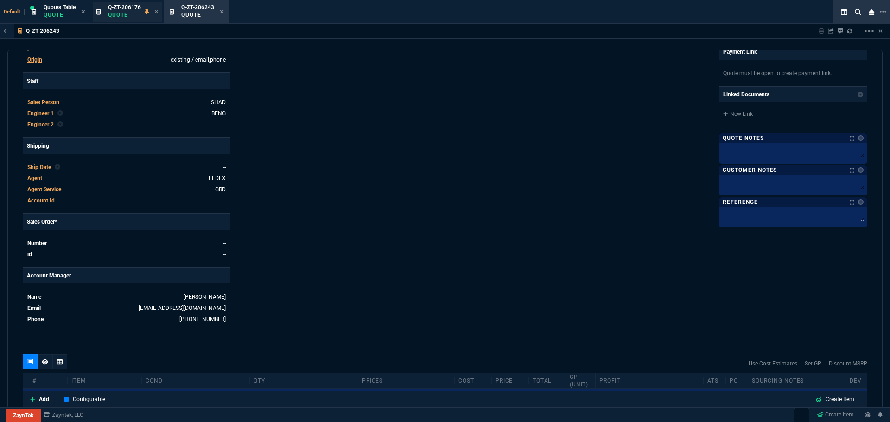
click at [115, 7] on span "Q-ZT-206176" at bounding box center [124, 7] width 33 height 6
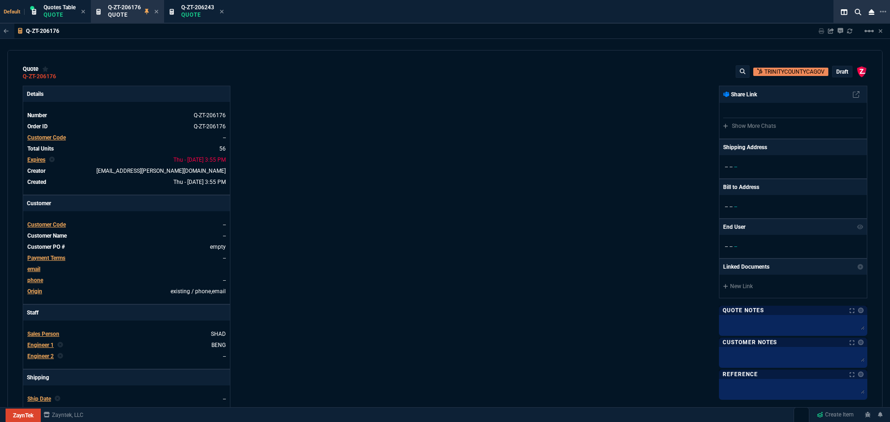
type input "4"
type input "95"
type input "-1"
type input "-5"
type input "26"
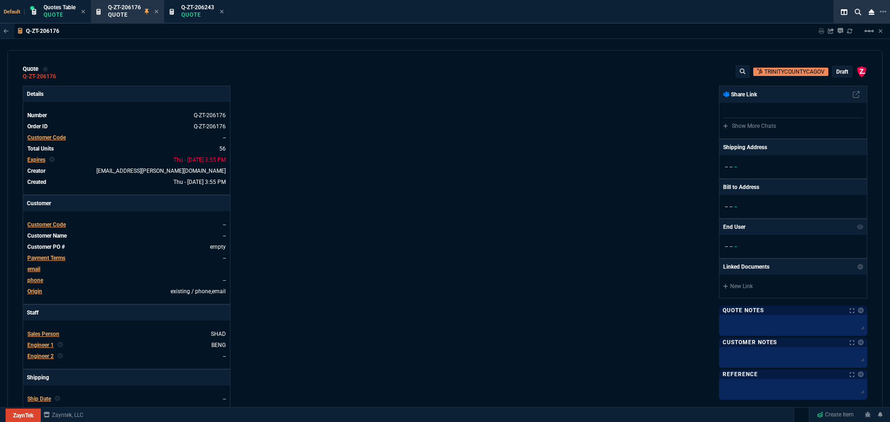
type input "25"
type input "53"
type input "505"
type input "2"
type input "5"
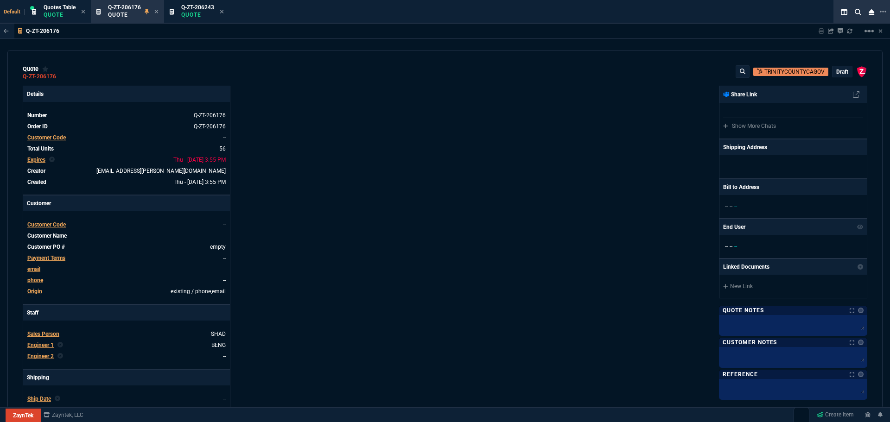
type input "17"
type input "60"
type input "-2"
type input "-1"
type input "29"
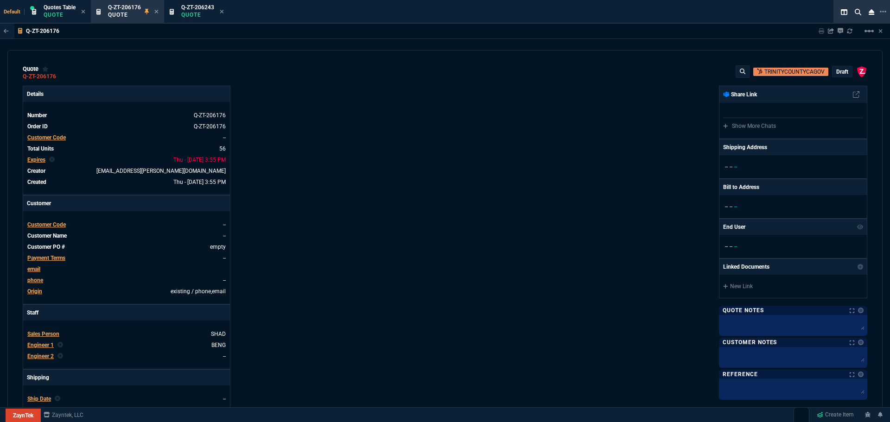
type input "25"
type input "35"
type input "600"
type input "6"
type input "10"
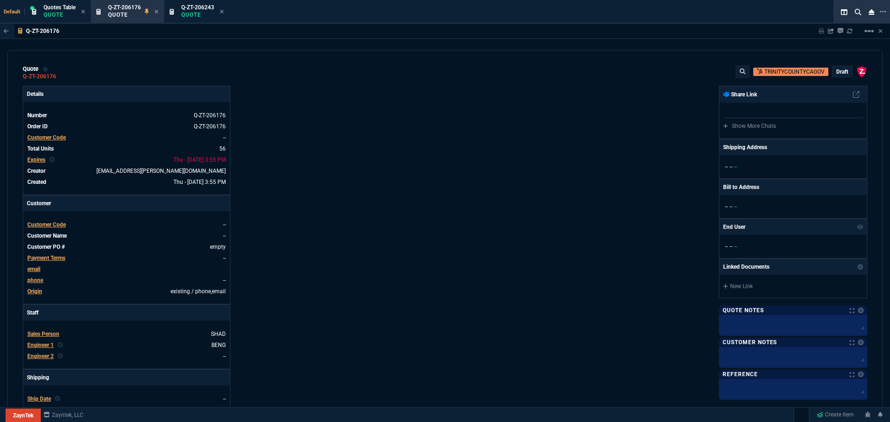
type input "0"
type input "73"
type input "80"
type input "0"
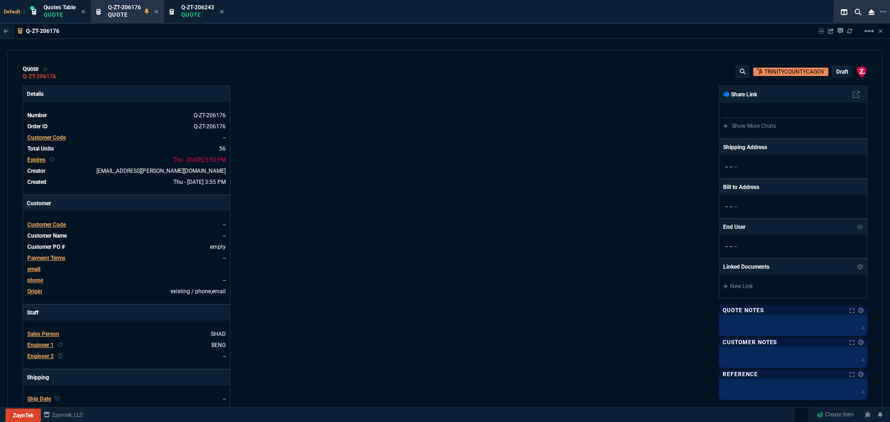
type input "0"
type input "59"
type input "53"
type input "29"
type input "53"
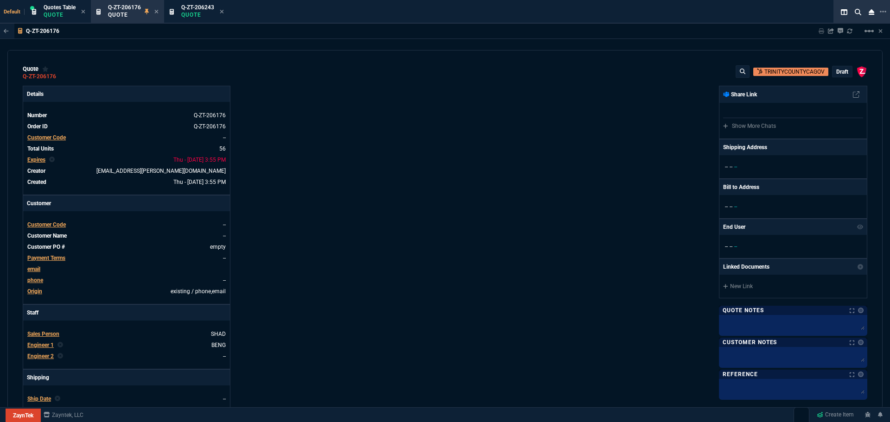
type input "78"
type input "29"
type input "200"
type input "70"
type input "150"
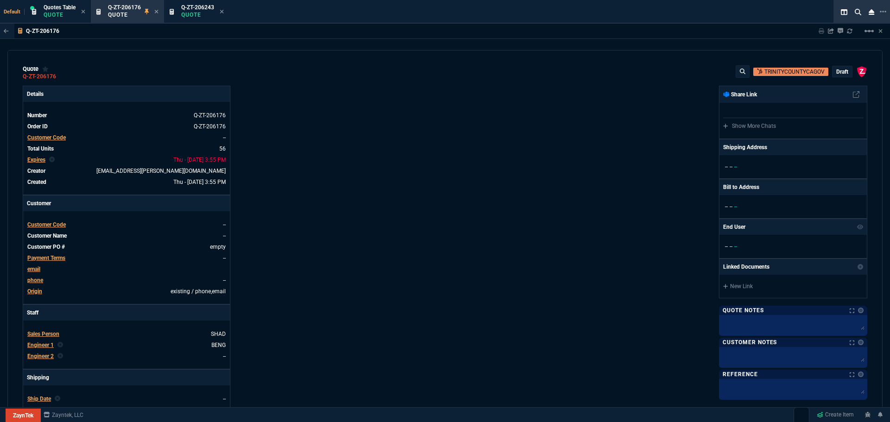
type input "0"
type input "8"
type input "5"
type input "43"
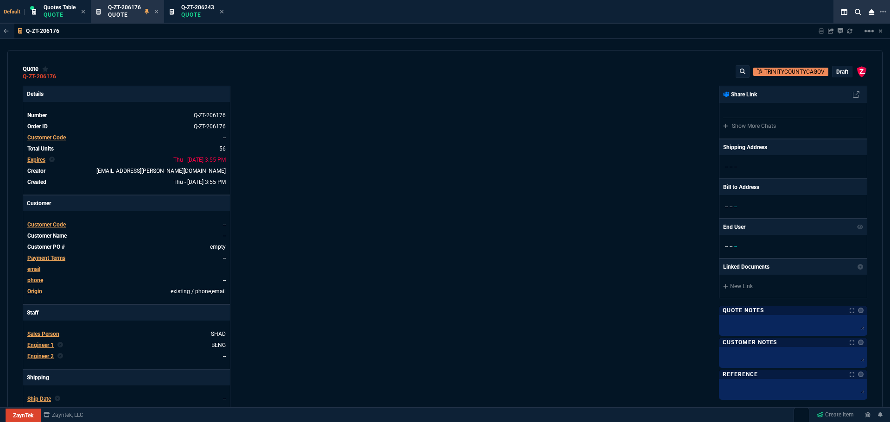
type input "75"
type input "80"
type input "4"
type input "60"
type input "45"
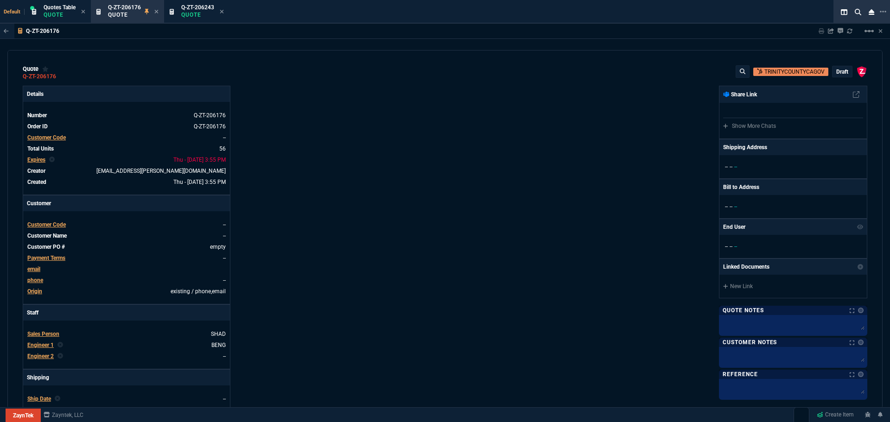
type input "43"
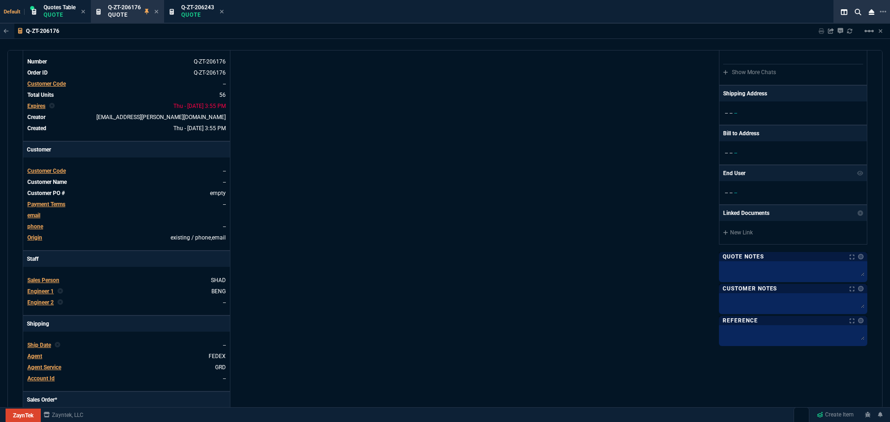
scroll to position [46, 0]
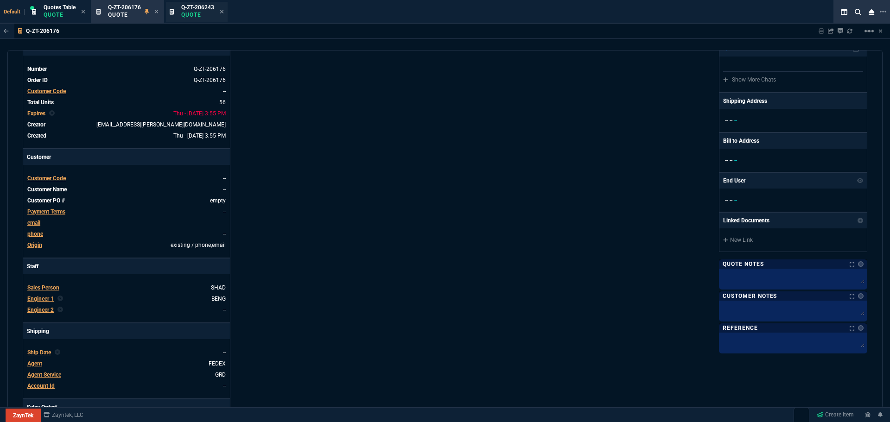
click at [191, 9] on span "Q-ZT-206243" at bounding box center [197, 7] width 33 height 6
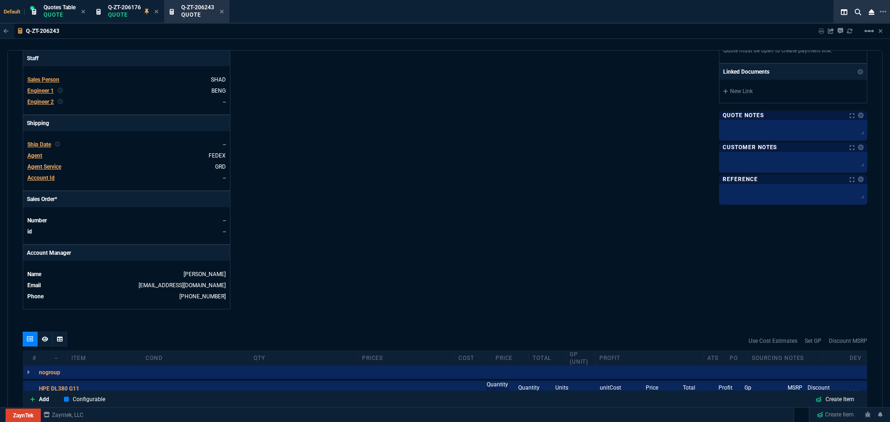
scroll to position [0, 0]
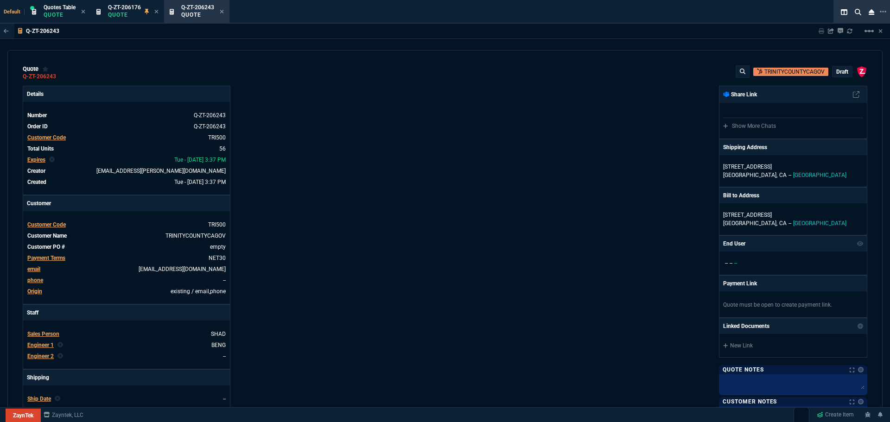
click at [842, 70] on p "draft" at bounding box center [842, 71] width 12 height 7
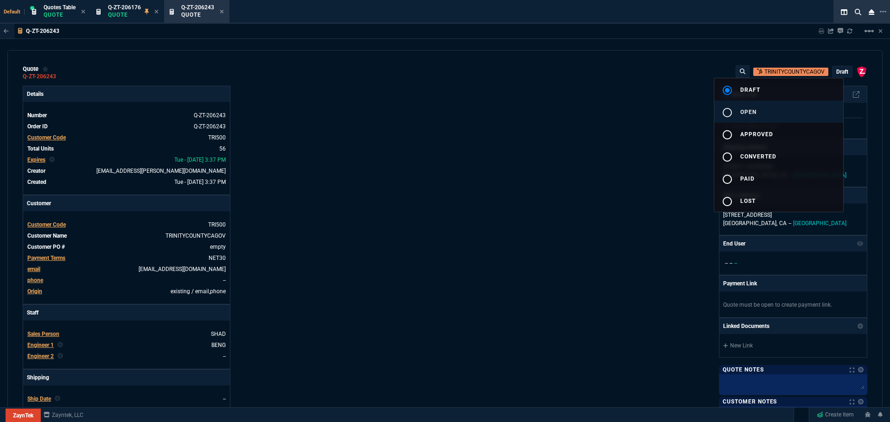
click at [728, 111] on mat-icon "radio_button_unchecked" at bounding box center [727, 112] width 11 height 11
click at [589, 140] on div at bounding box center [445, 211] width 890 height 422
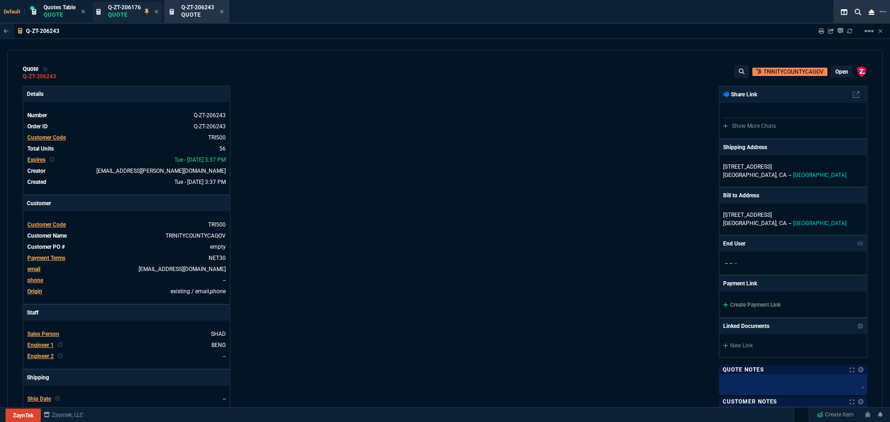
click at [116, 12] on p "Quote" at bounding box center [124, 14] width 33 height 7
